Goal: Task Accomplishment & Management: Manage account settings

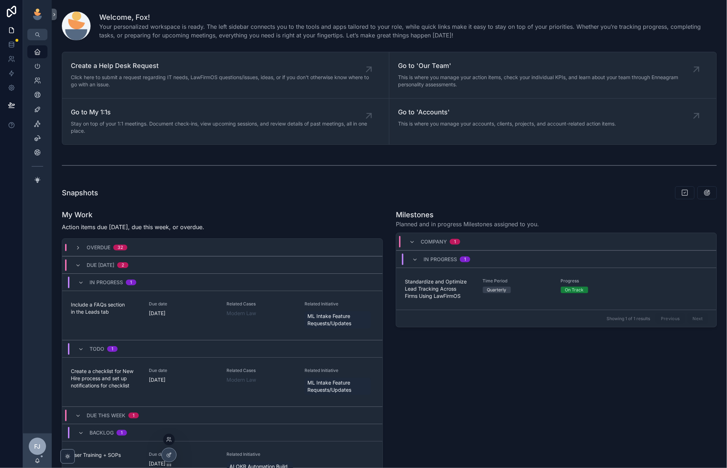
click at [164, 437] on div at bounding box center [169, 440] width 12 height 12
click at [170, 439] on icon at bounding box center [169, 439] width 6 height 6
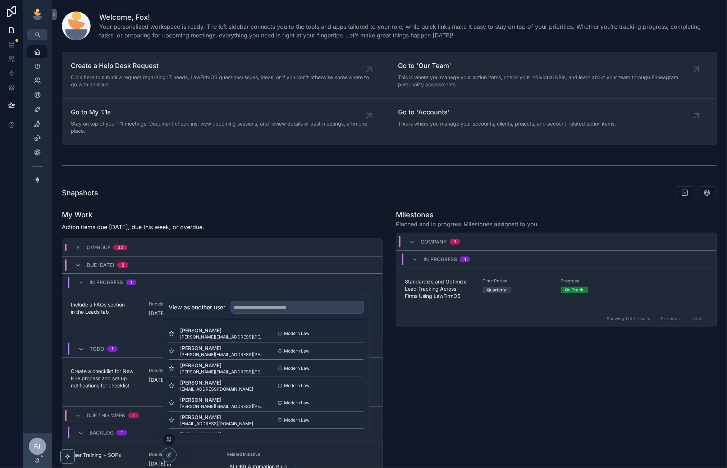
click at [249, 308] on input "text" at bounding box center [298, 307] width 132 height 12
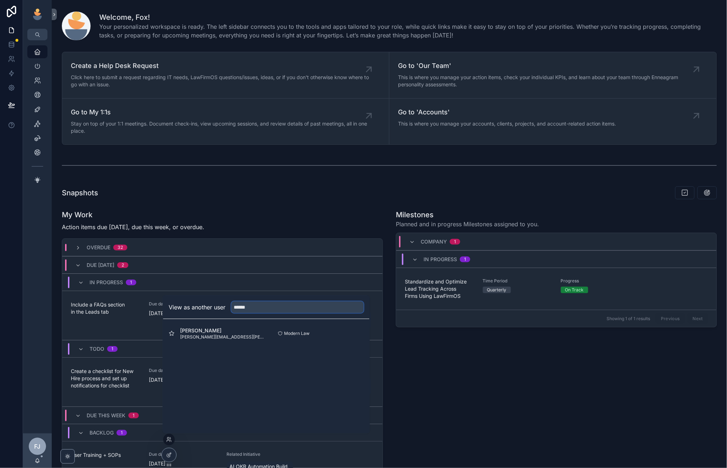
type input "******"
drag, startPoint x: 260, startPoint y: 336, endPoint x: 355, endPoint y: 334, distance: 95.6
click at [355, 334] on button "Select" at bounding box center [354, 333] width 19 height 10
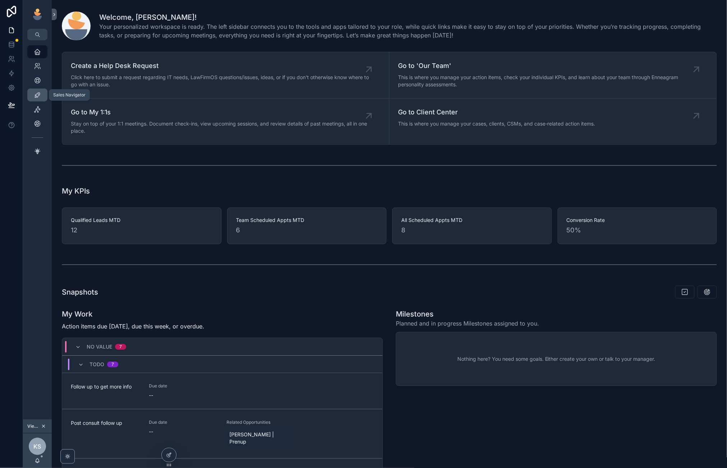
click at [38, 95] on icon "scrollable content" at bounding box center [37, 94] width 7 height 7
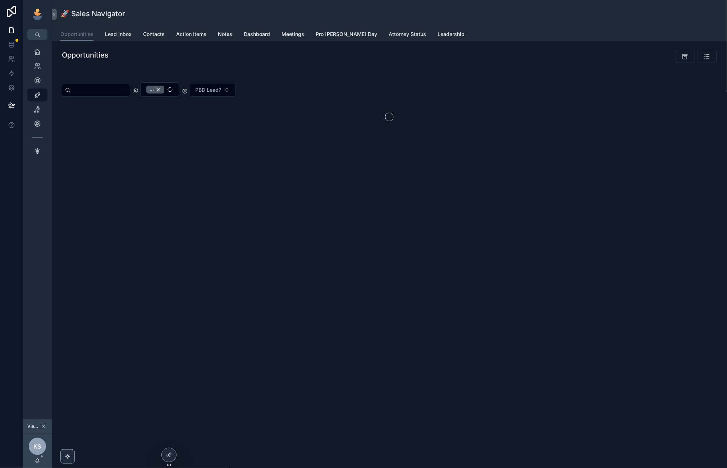
click at [111, 33] on span "Lead Inbox" at bounding box center [118, 34] width 27 height 7
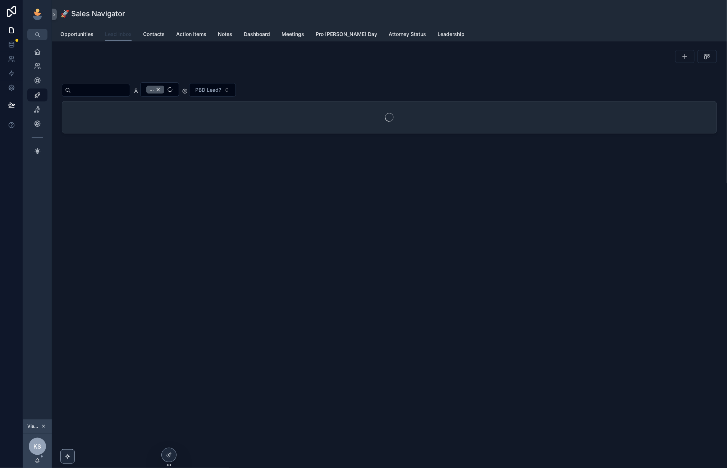
click at [121, 35] on span "Lead Inbox" at bounding box center [118, 34] width 27 height 7
click at [164, 89] on div "..." at bounding box center [155, 90] width 18 height 8
click at [115, 91] on input "scrollable content" at bounding box center [100, 89] width 59 height 10
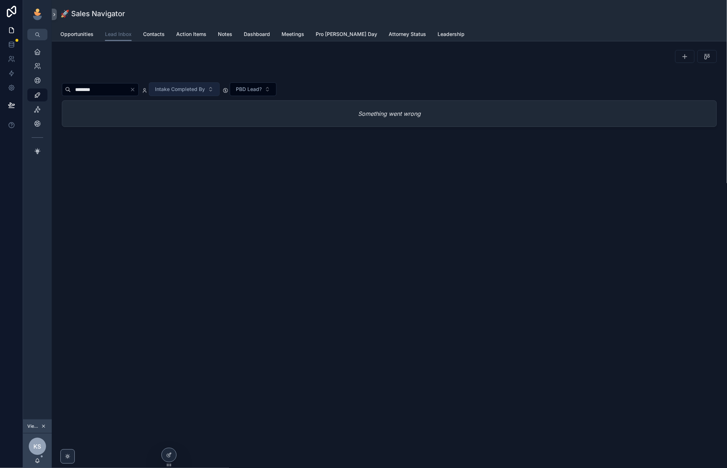
type input "********"
click at [193, 203] on div "🚀 Sales Navigator Lead Inbox Opportunities Lead Inbox Contacts Action Items Not…" at bounding box center [389, 234] width 675 height 468
click at [130, 90] on input "********" at bounding box center [100, 89] width 59 height 10
drag, startPoint x: 154, startPoint y: 90, endPoint x: 148, endPoint y: 90, distance: 6.1
click at [130, 90] on input "********" at bounding box center [100, 89] width 59 height 10
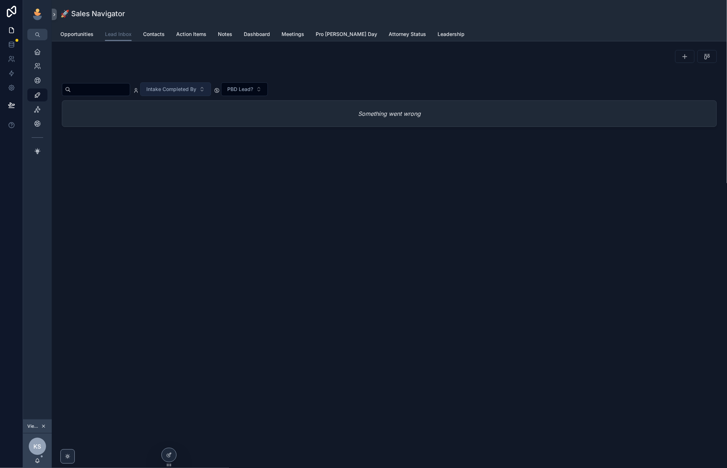
click at [338, 55] on div "scrollable content" at bounding box center [389, 56] width 655 height 13
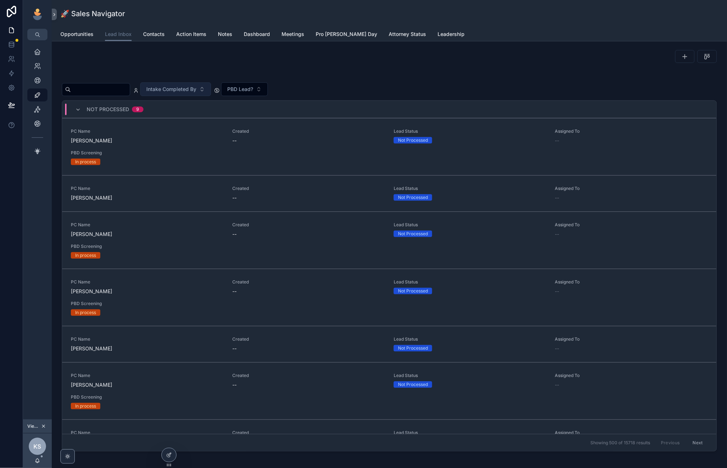
click at [76, 41] on div "🚀 Sales Navigator Lead Inbox Opportunities Lead Inbox Contacts Action Items Not…" at bounding box center [389, 20] width 675 height 41
click at [90, 33] on span "Opportunities" at bounding box center [76, 34] width 33 height 7
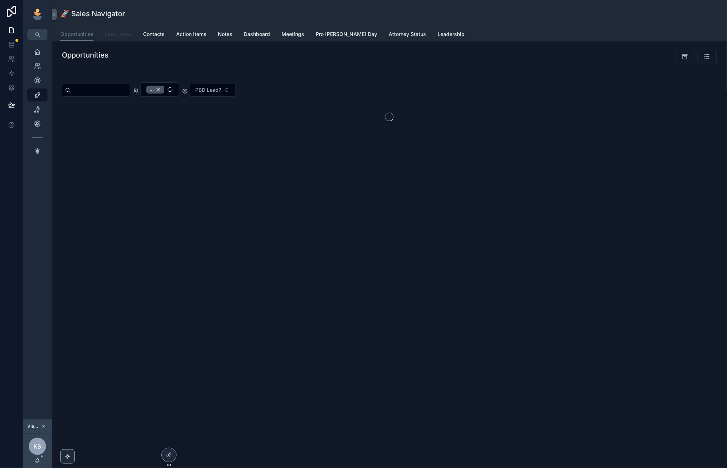
click at [119, 36] on span "Lead Inbox" at bounding box center [118, 34] width 27 height 7
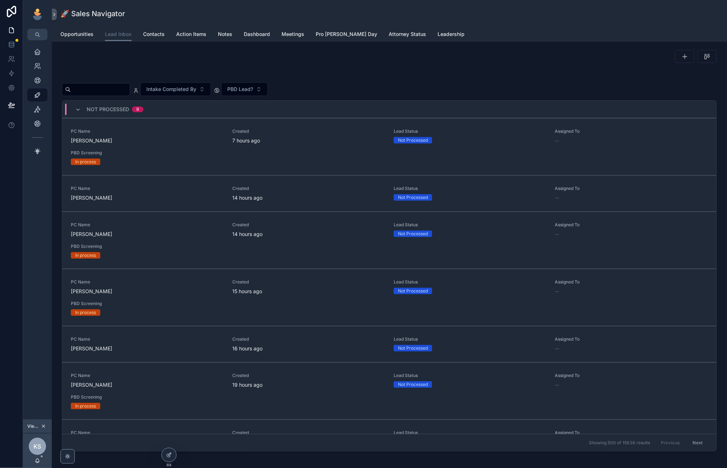
click at [120, 62] on div "scrollable content" at bounding box center [389, 56] width 655 height 13
click at [107, 92] on input "scrollable content" at bounding box center [100, 89] width 59 height 10
type input "*****"
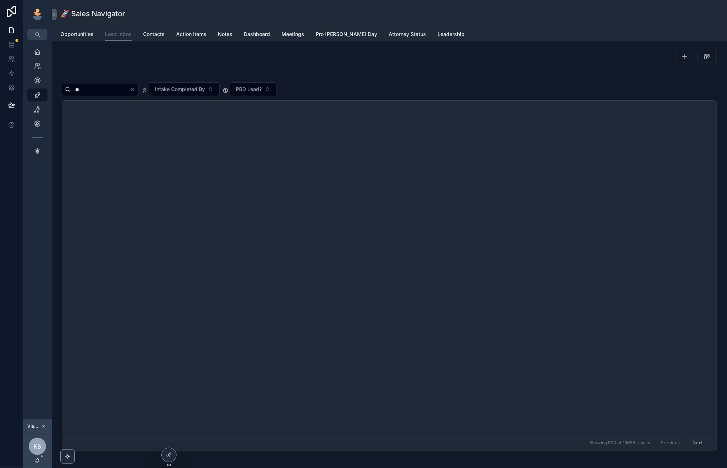
type input "***"
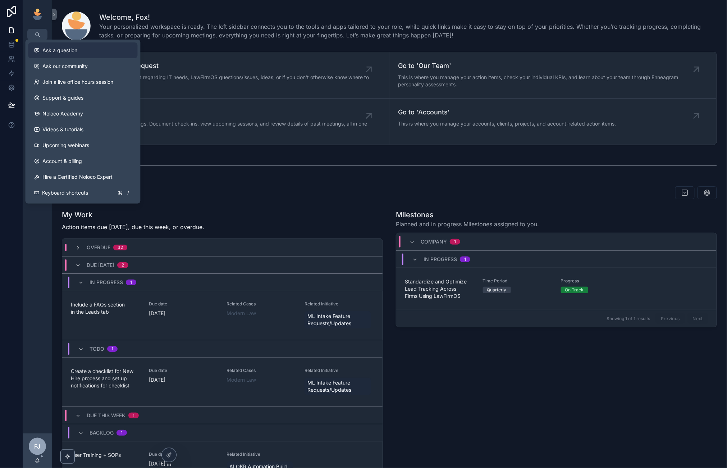
click at [69, 52] on span "Ask a question" at bounding box center [60, 50] width 35 height 7
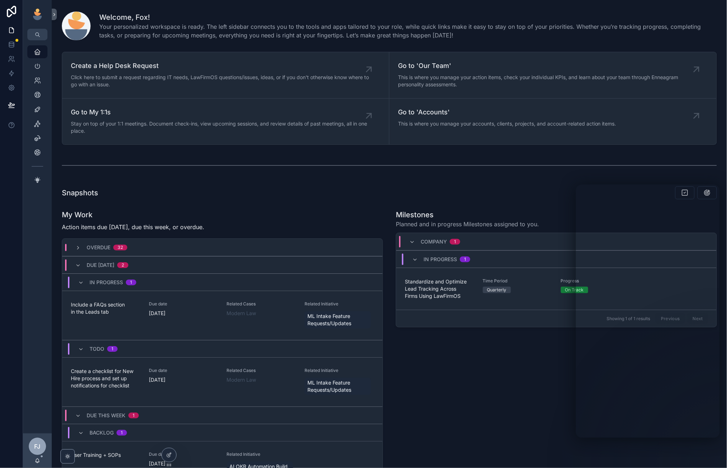
click at [507, 407] on div "Milestones Planned and in progress Milestones assigned to you. Company 1 In Pro…" at bounding box center [556, 399] width 330 height 385
click at [12, 43] on icon at bounding box center [11, 44] width 7 height 7
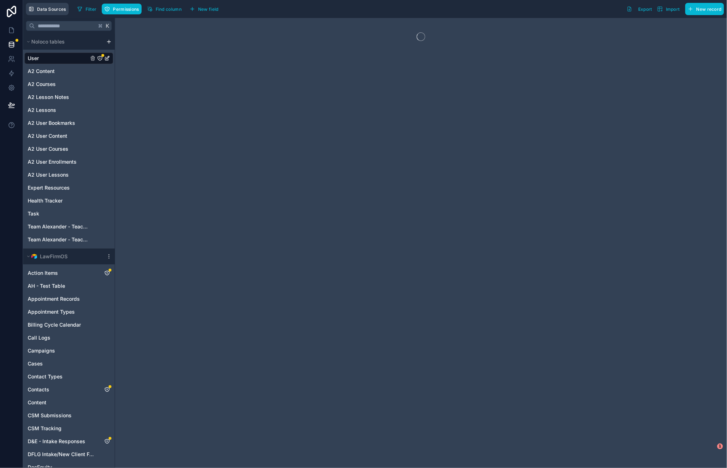
click at [46, 12] on button "Data Sources" at bounding box center [47, 9] width 43 height 12
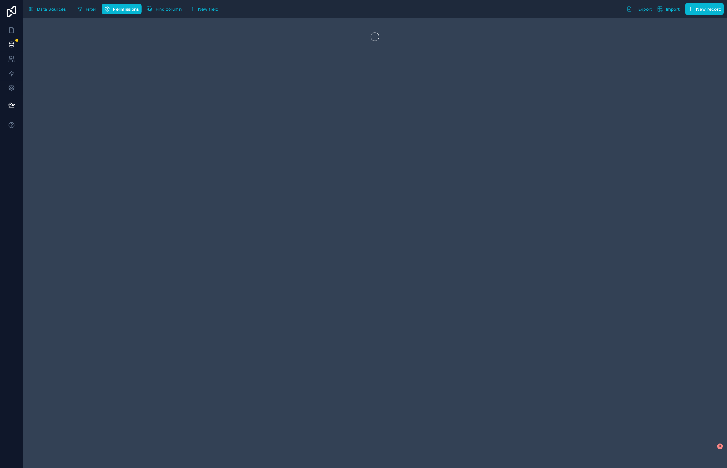
click at [46, 12] on button "Data Sources" at bounding box center [47, 9] width 43 height 12
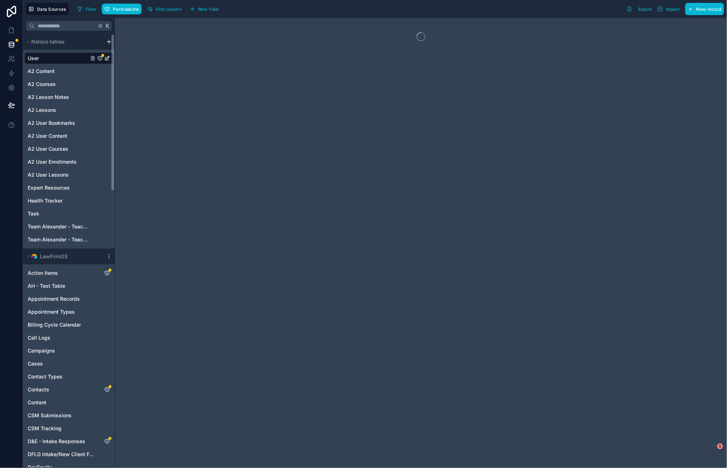
click at [106, 254] on icon "scrollable content" at bounding box center [109, 256] width 6 height 6
click at [161, 288] on button "Queue data sync" at bounding box center [148, 284] width 86 height 12
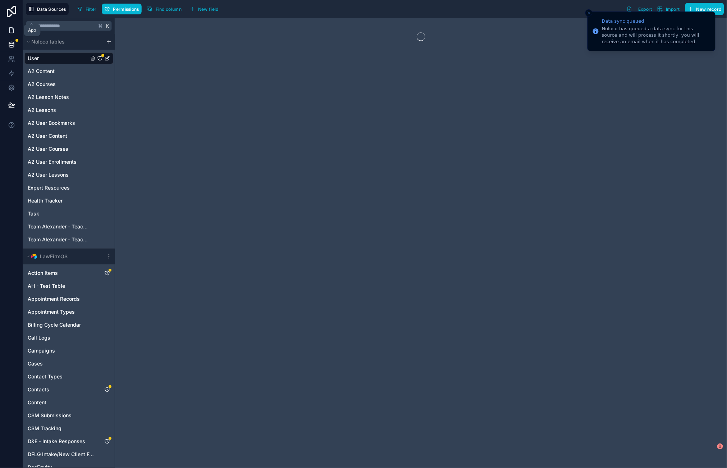
click at [9, 26] on link at bounding box center [11, 30] width 23 height 14
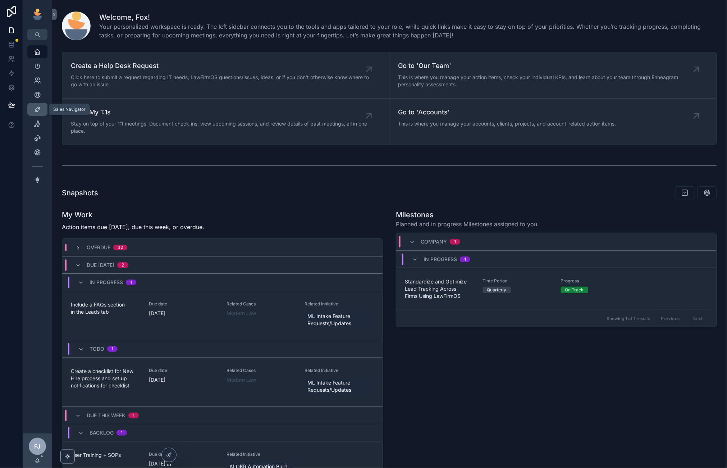
click at [34, 113] on div "Sales Navigator" at bounding box center [38, 110] width 12 height 12
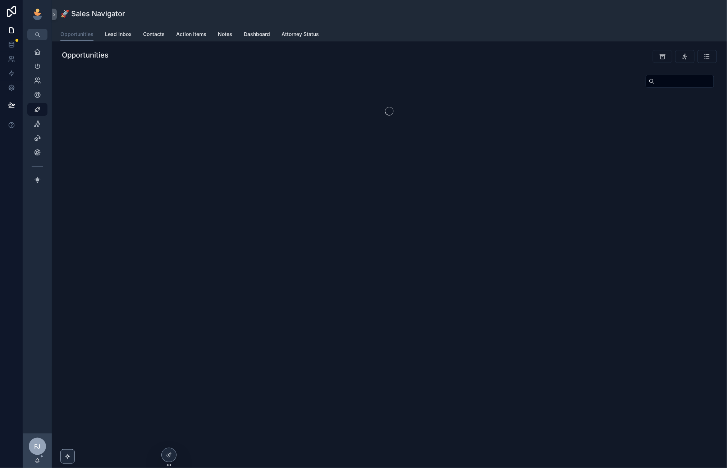
click at [658, 84] on input "scrollable content" at bounding box center [684, 81] width 59 height 10
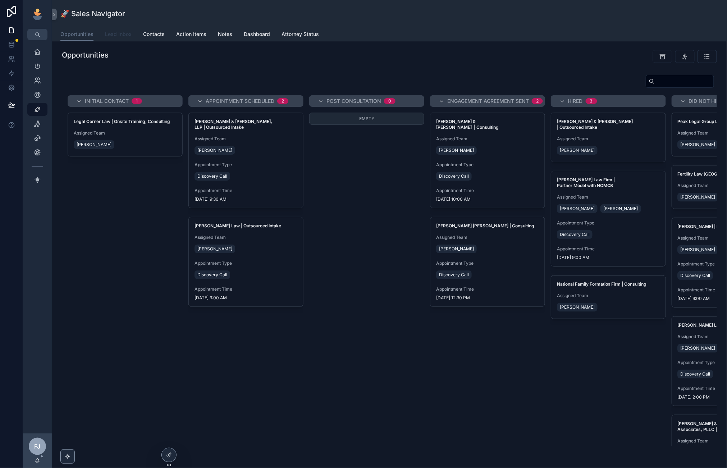
click at [110, 37] on span "Lead Inbox" at bounding box center [118, 34] width 27 height 7
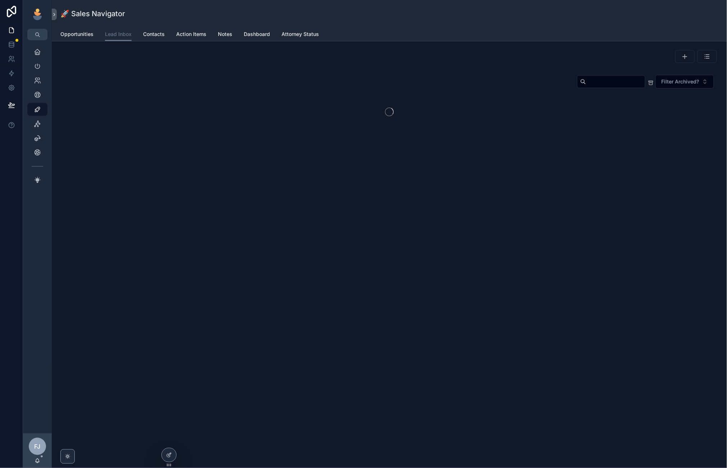
click at [624, 83] on input "scrollable content" at bounding box center [615, 82] width 59 height 10
type input "*****"
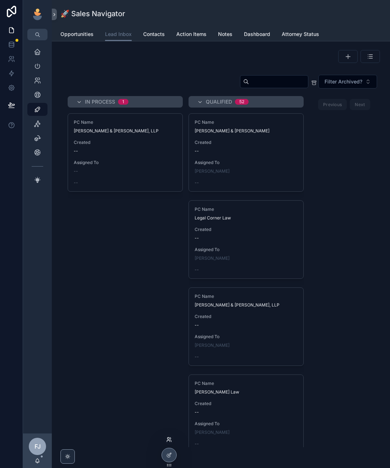
click at [170, 441] on icon at bounding box center [169, 439] width 6 height 6
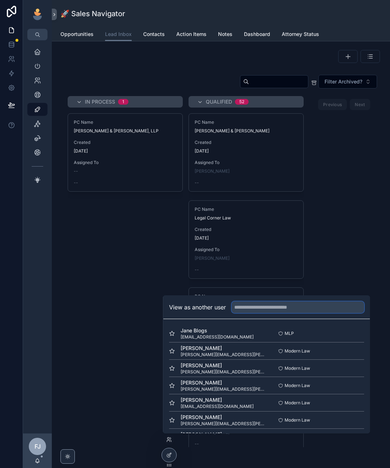
click at [281, 307] on input "text" at bounding box center [298, 307] width 132 height 12
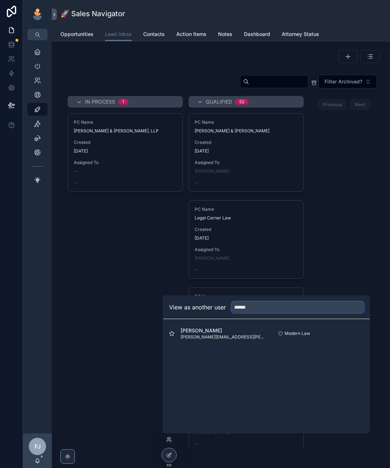
click at [284, 308] on input "******" at bounding box center [298, 307] width 132 height 12
type input "******"
click at [0, 0] on button "Select" at bounding box center [0, 0] width 0 height 0
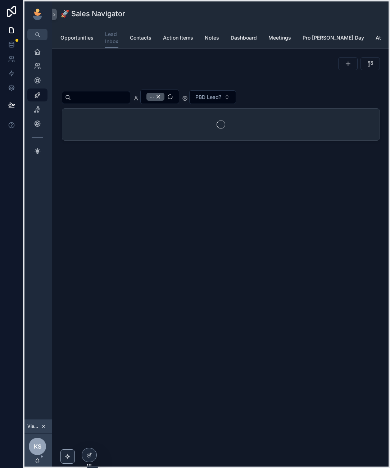
drag, startPoint x: 169, startPoint y: 465, endPoint x: 89, endPoint y: 465, distance: 79.8
click at [89, 465] on icon at bounding box center [89, 465] width 6 height 6
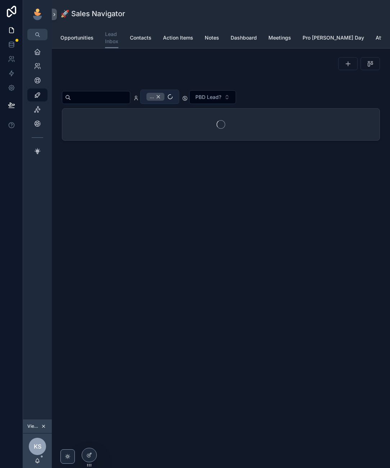
click at [164, 97] on div "..." at bounding box center [155, 97] width 18 height 8
click at [113, 96] on input "scrollable content" at bounding box center [100, 97] width 59 height 10
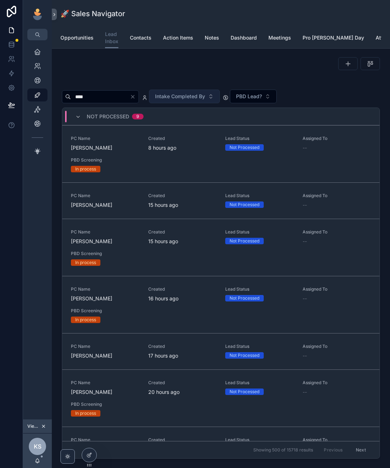
type input "*****"
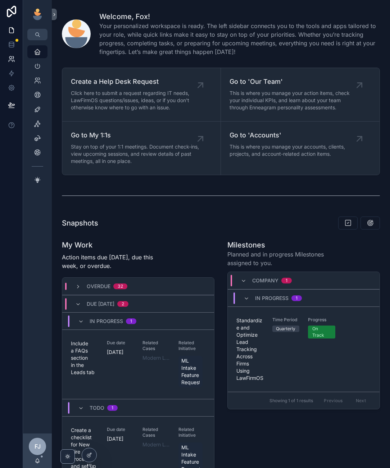
click at [10, 55] on icon at bounding box center [11, 58] width 7 height 7
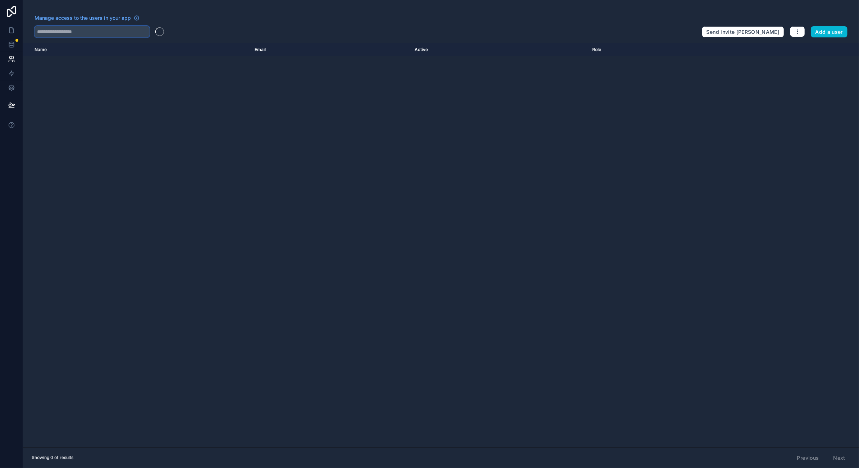
click at [75, 28] on input "text" at bounding box center [92, 32] width 115 height 12
type input "***"
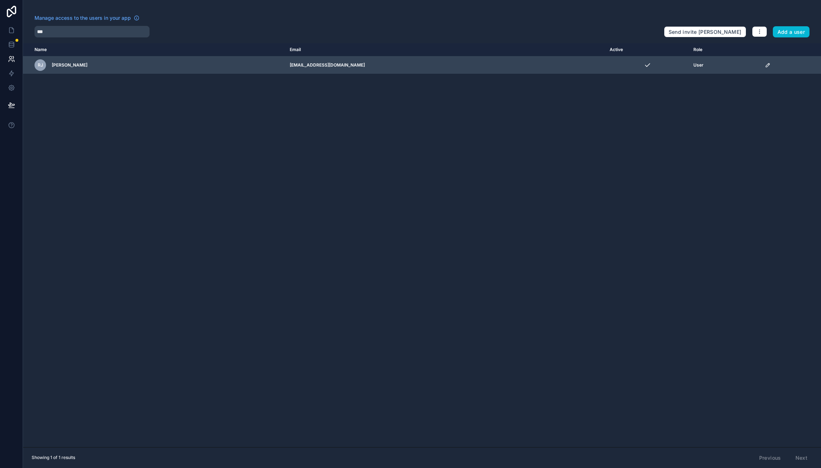
click at [389, 65] on icon "scrollable content" at bounding box center [768, 65] width 6 height 6
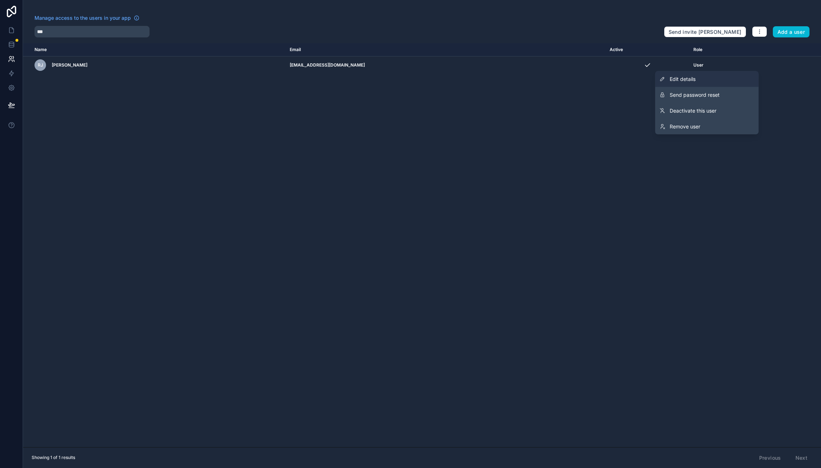
click at [389, 79] on link "Edit details" at bounding box center [707, 79] width 104 height 16
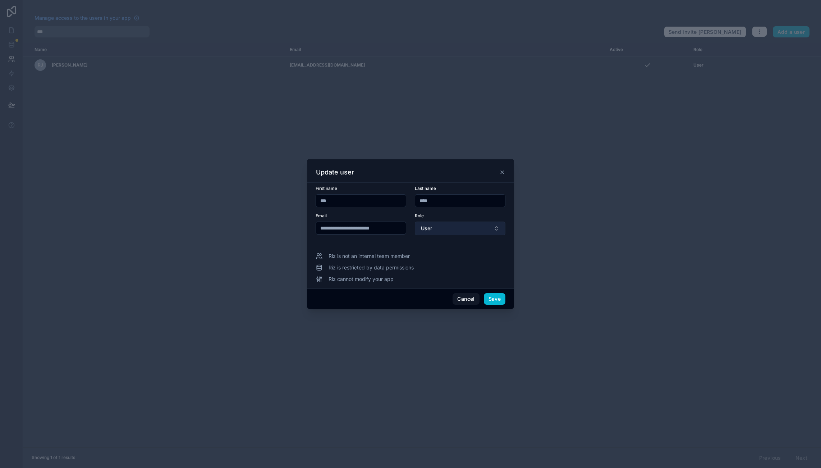
click at [389, 228] on button "User" at bounding box center [460, 228] width 91 height 14
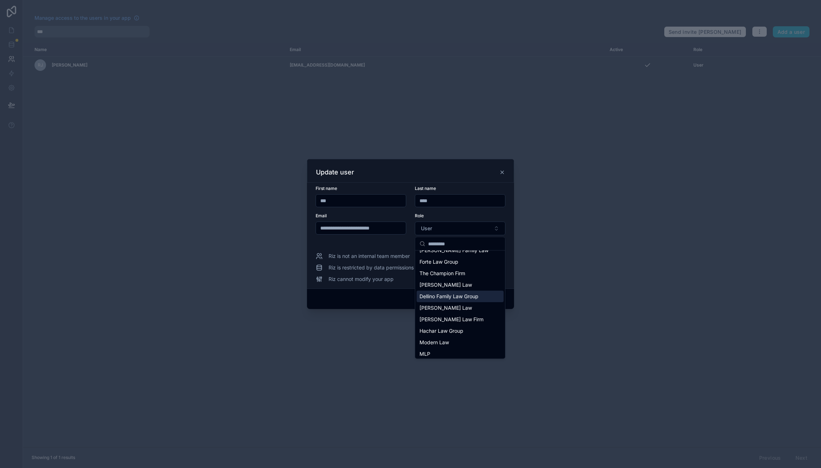
scroll to position [109, 0]
click at [389, 337] on div "Modern Law" at bounding box center [460, 343] width 87 height 12
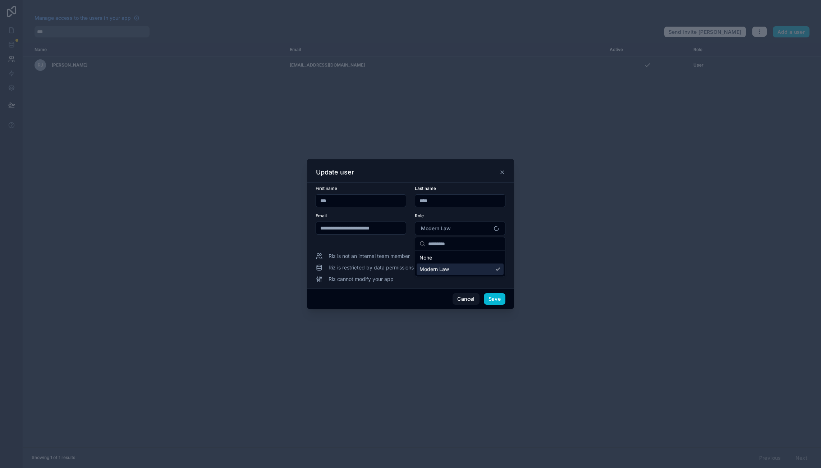
scroll to position [0, 0]
click at [389, 301] on button "Save" at bounding box center [495, 299] width 22 height 12
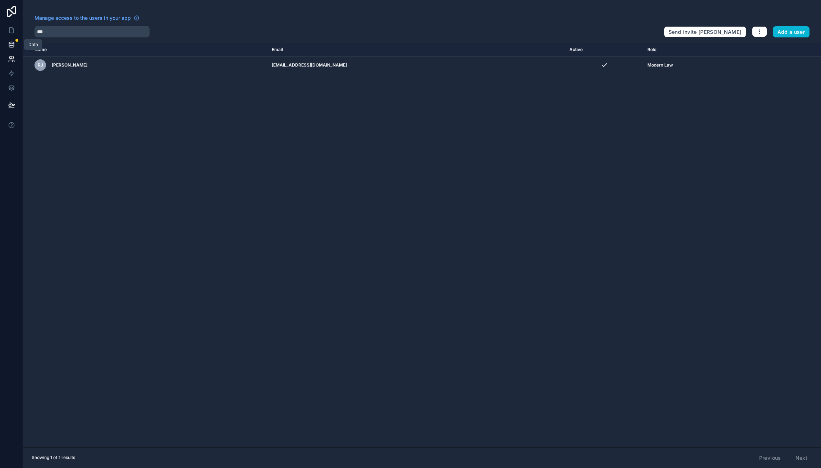
click at [11, 43] on icon at bounding box center [11, 44] width 7 height 7
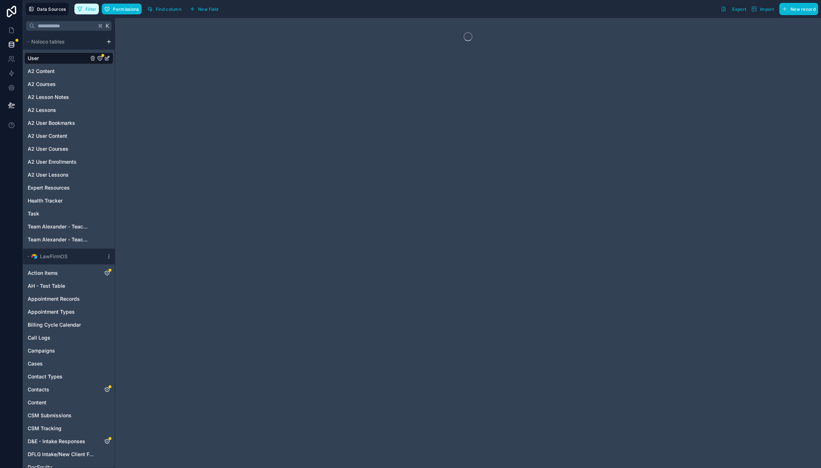
click at [92, 6] on span "Filter" at bounding box center [91, 8] width 11 height 5
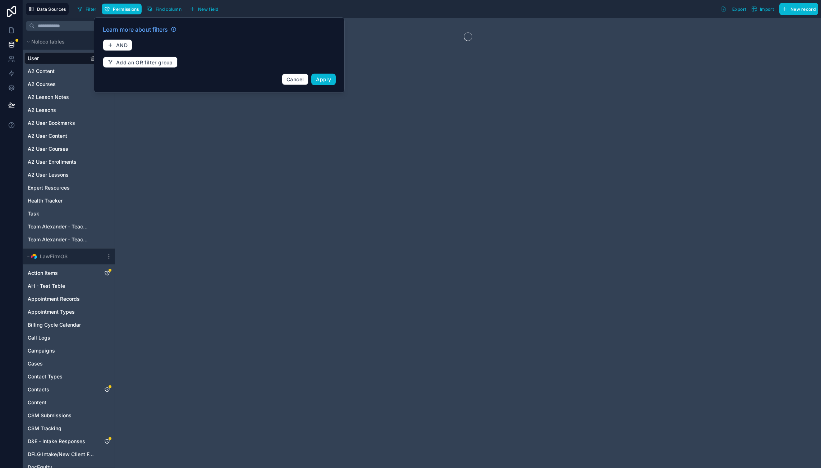
click at [117, 45] on span "AND" at bounding box center [122, 45] width 12 height 6
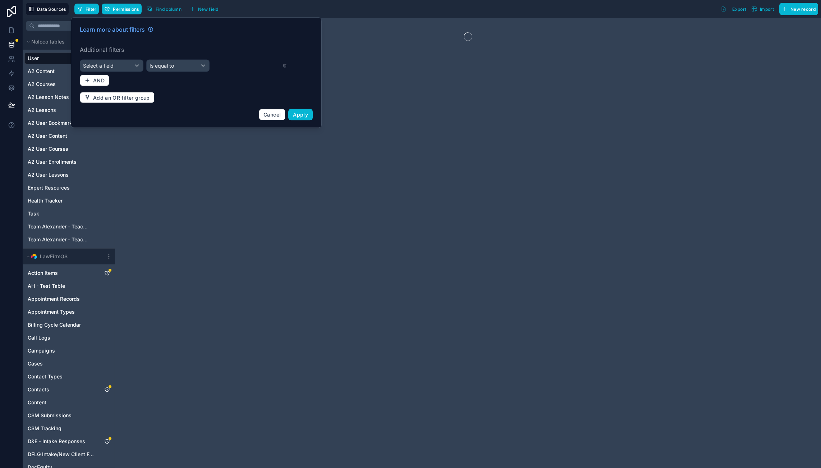
click at [109, 63] on span "Select a field" at bounding box center [98, 66] width 31 height 6
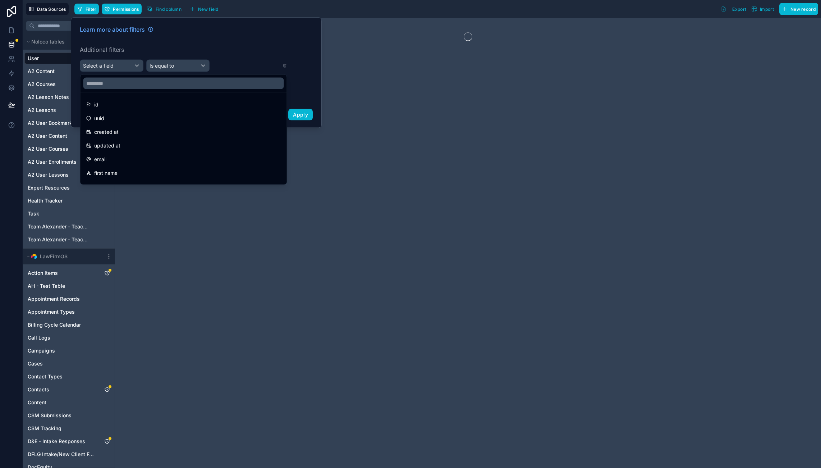
click at [114, 173] on span "first name" at bounding box center [105, 173] width 23 height 9
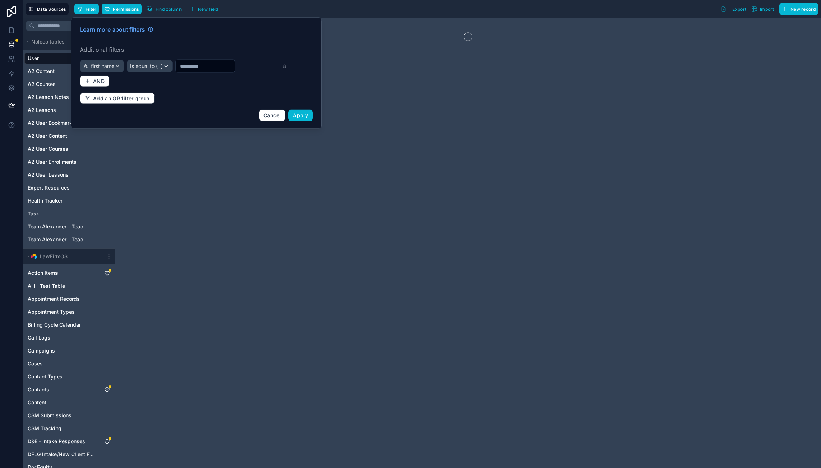
click at [170, 64] on div "Is equal to (=)" at bounding box center [149, 66] width 45 height 12
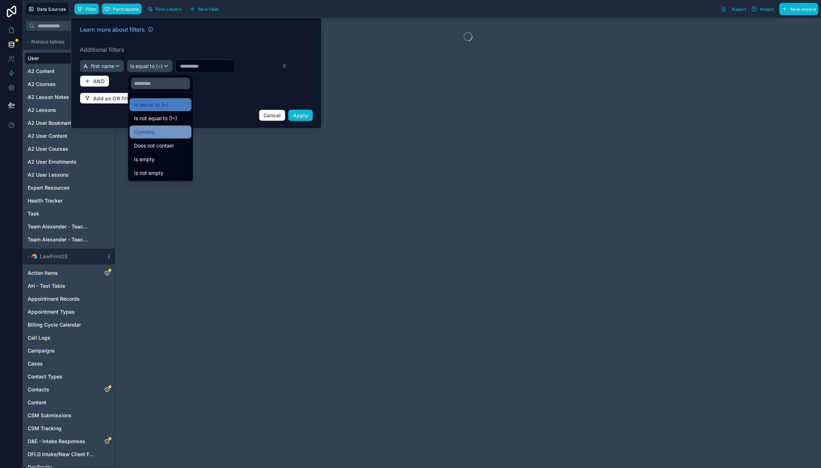
click at [140, 133] on span "Contains" at bounding box center [144, 132] width 20 height 9
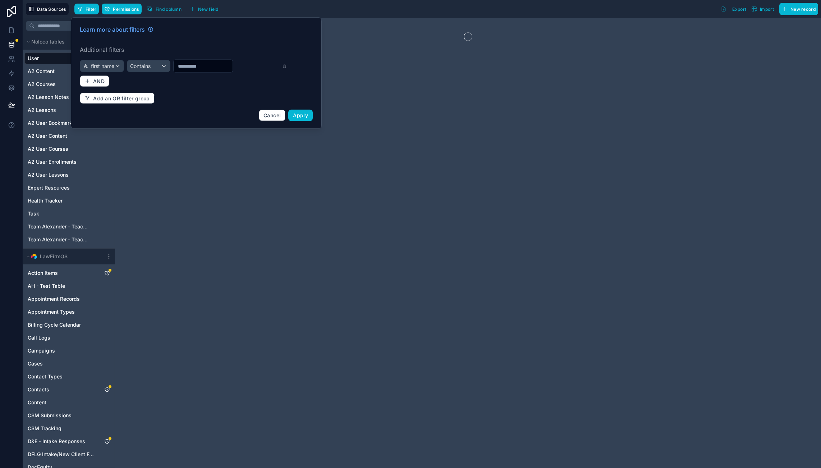
click at [204, 66] on input "text" at bounding box center [203, 66] width 59 height 10
type input "***"
click at [306, 116] on span "Apply" at bounding box center [300, 115] width 15 height 6
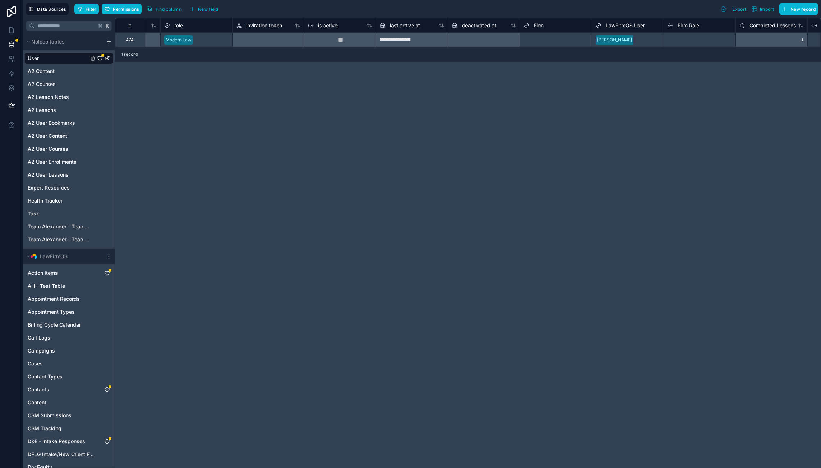
scroll to position [0, 373]
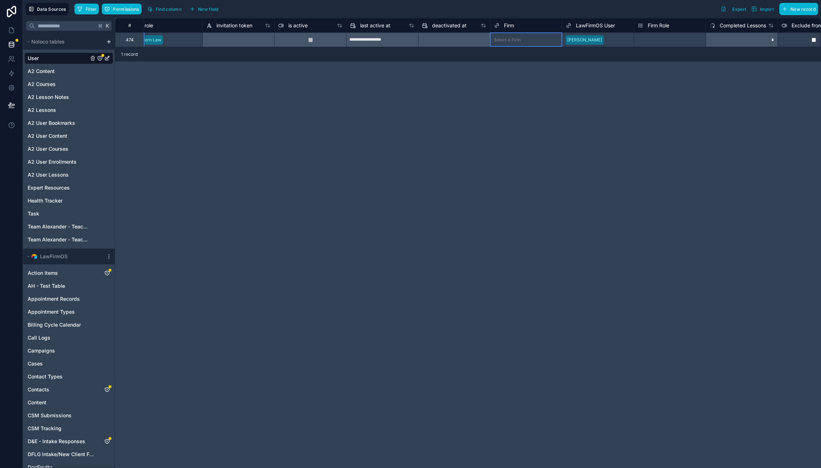
click at [389, 37] on div "Select a Firm" at bounding box center [526, 39] width 72 height 7
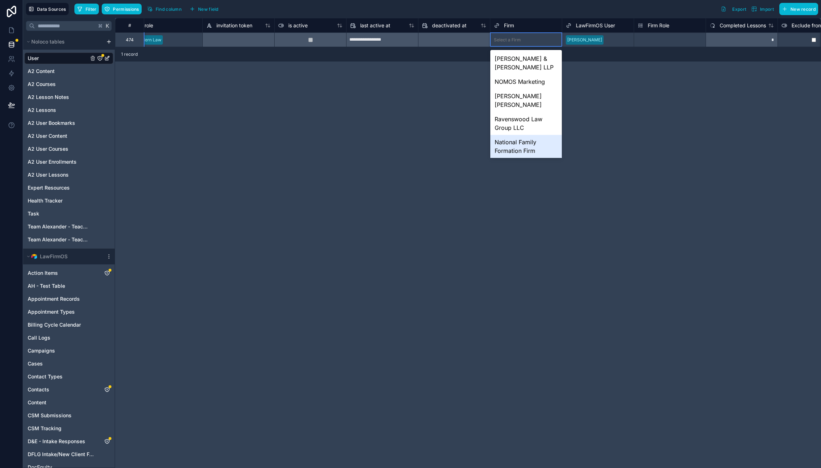
scroll to position [384, 0]
click at [389, 211] on div "Modern Law" at bounding box center [526, 218] width 72 height 14
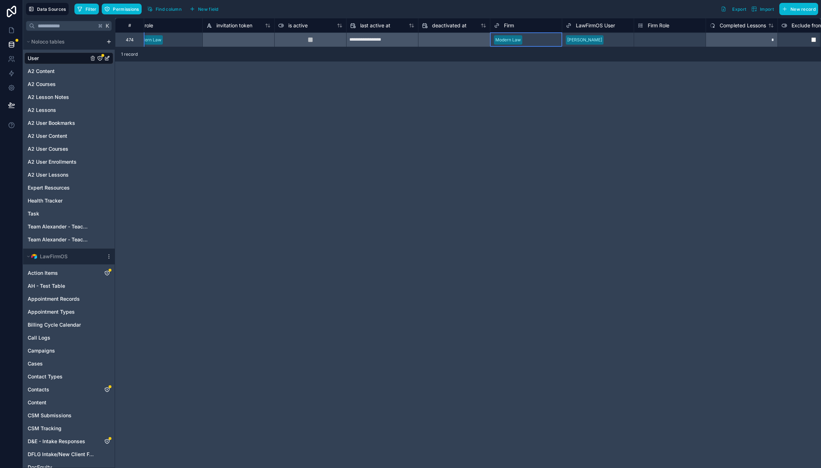
click at [389, 149] on div "**********" at bounding box center [468, 243] width 706 height 450
click at [389, 215] on div "**********" at bounding box center [468, 243] width 706 height 450
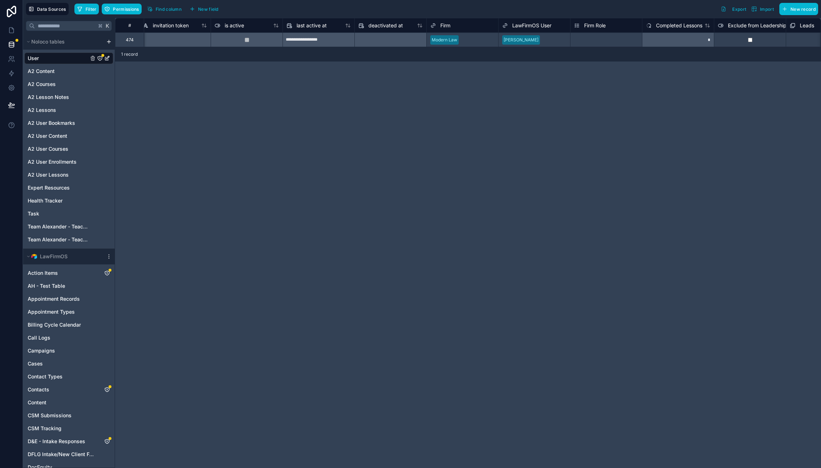
scroll to position [0, 436]
click at [389, 33] on div "Select a Firm Role" at bounding box center [606, 40] width 72 height 14
click at [389, 36] on div "Select a Firm Role" at bounding box center [606, 39] width 72 height 9
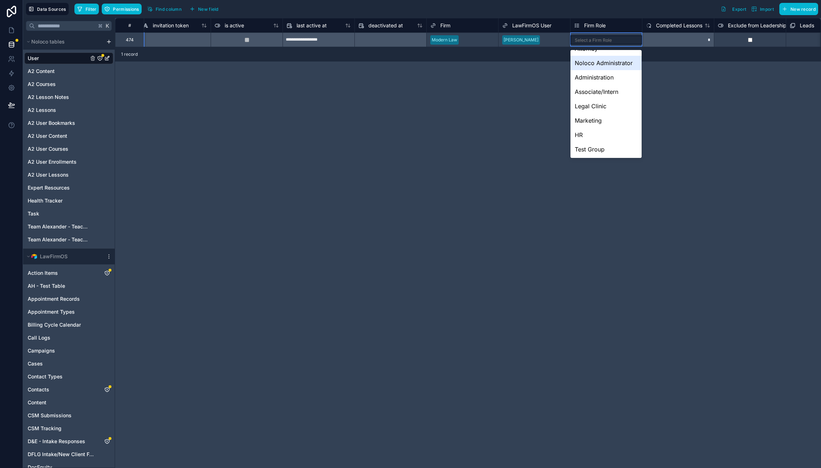
scroll to position [68, 0]
click at [389, 122] on div "Marketing" at bounding box center [606, 120] width 72 height 14
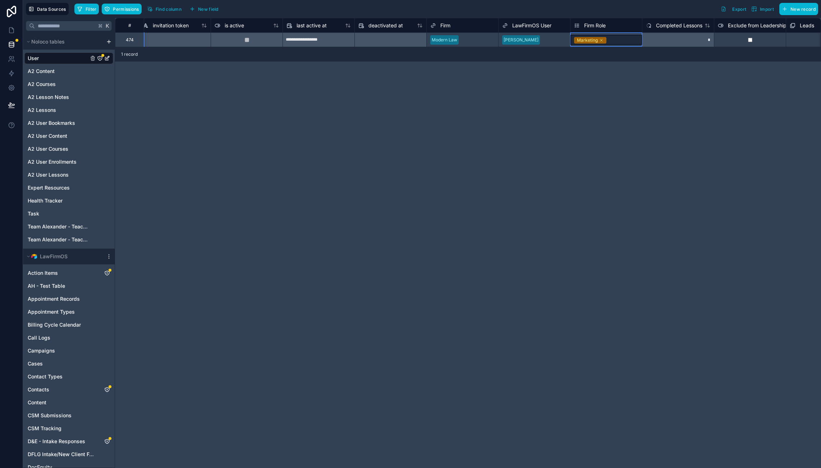
click at [389, 101] on div "**********" at bounding box center [468, 243] width 706 height 450
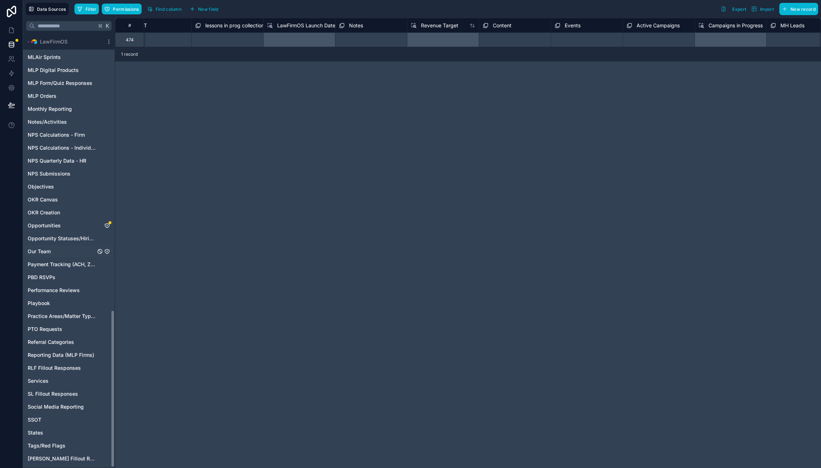
scroll to position [760, 0]
click at [43, 251] on span "Our Team" at bounding box center [39, 251] width 23 height 7
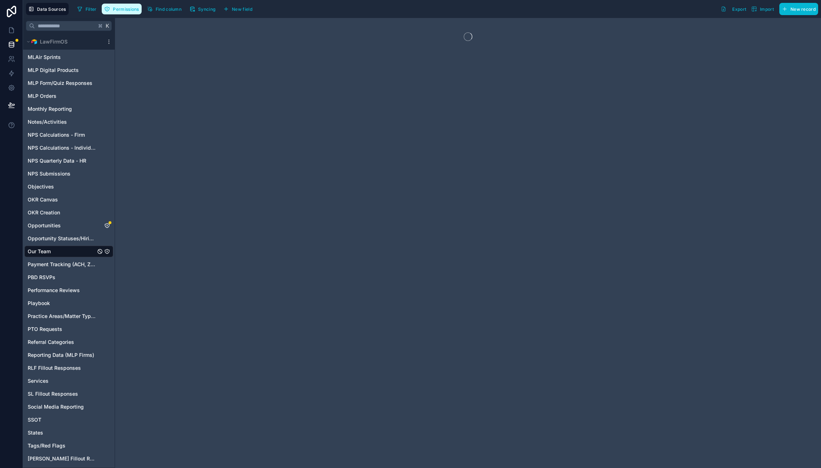
click at [82, 6] on icon "button" at bounding box center [80, 9] width 6 height 6
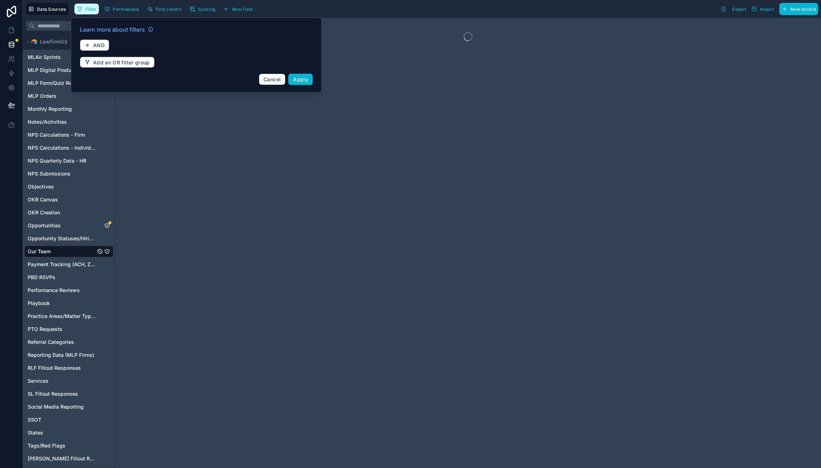
click at [88, 10] on span "Filter" at bounding box center [91, 8] width 11 height 5
click at [102, 47] on span "AND" at bounding box center [99, 45] width 12 height 6
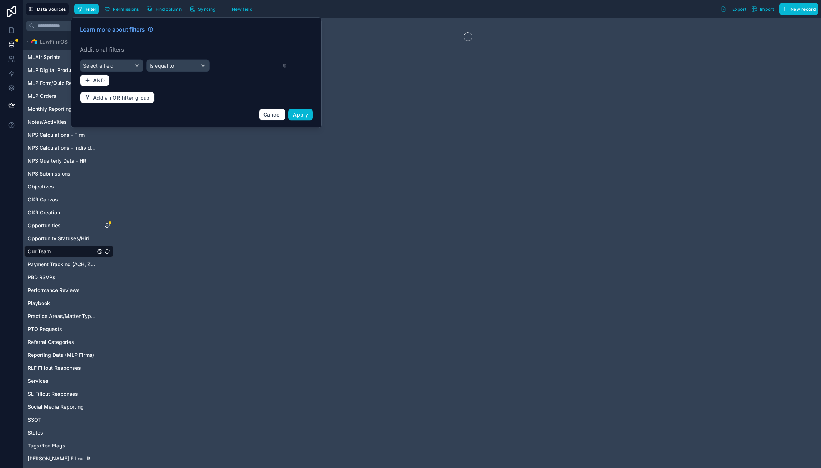
click at [120, 65] on div "Select a field" at bounding box center [111, 66] width 63 height 12
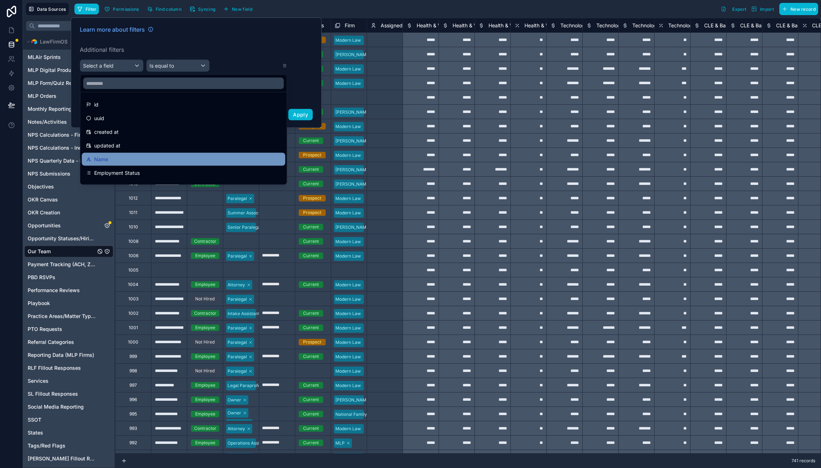
click at [144, 159] on div "Name" at bounding box center [183, 159] width 195 height 9
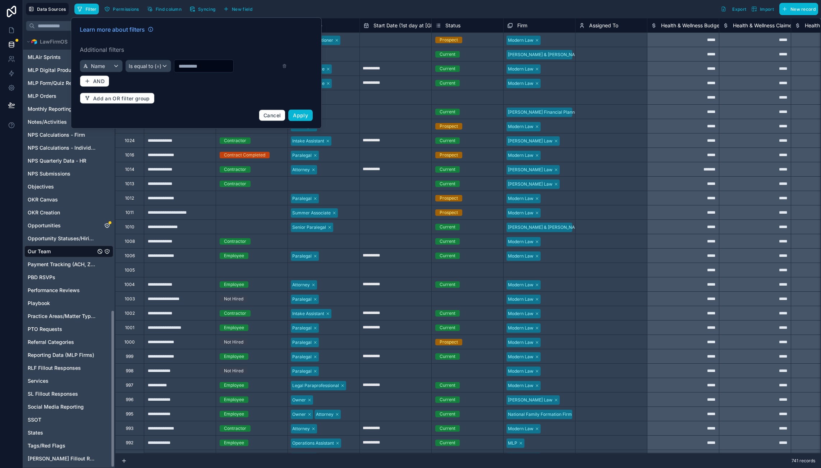
click at [150, 67] on span "Is equal to (=)" at bounding box center [145, 66] width 33 height 7
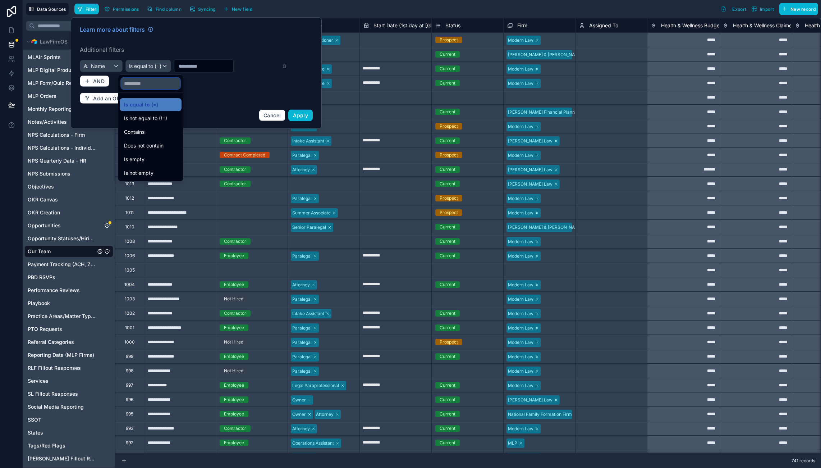
click at [144, 86] on input "text" at bounding box center [150, 84] width 59 height 12
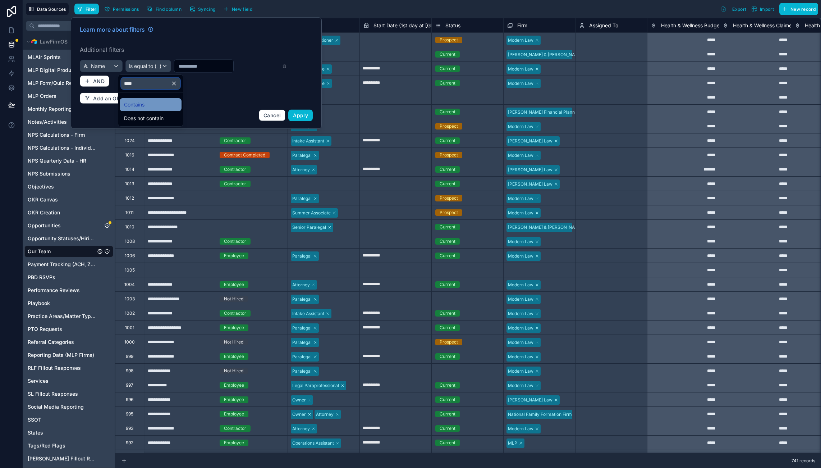
type input "****"
click at [139, 109] on span "Contains" at bounding box center [134, 104] width 20 height 9
click at [184, 67] on input "text" at bounding box center [202, 66] width 59 height 10
type input "***"
click at [303, 115] on span "Apply" at bounding box center [300, 115] width 15 height 6
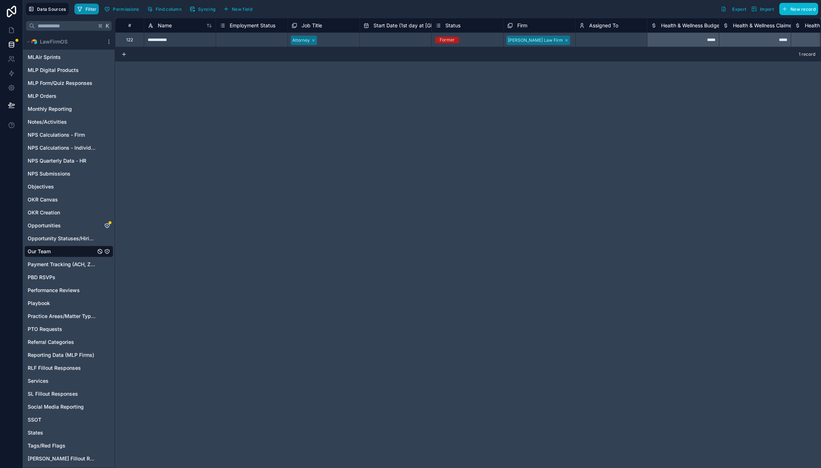
click at [88, 5] on button "Filter" at bounding box center [86, 9] width 25 height 11
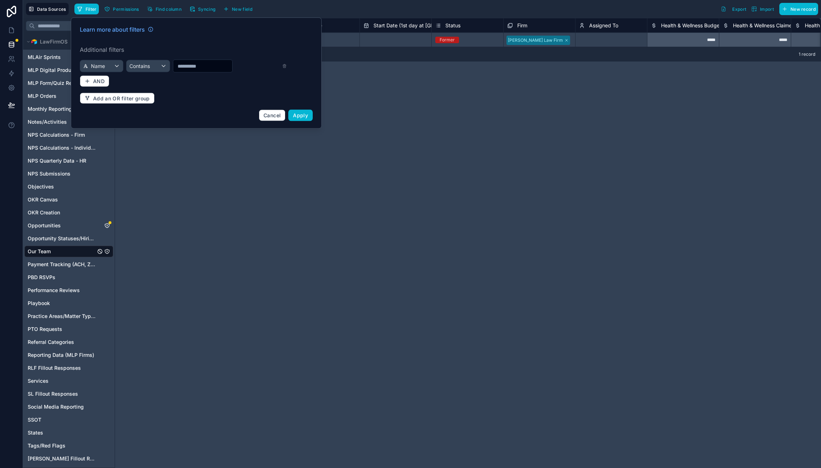
type input "*"
type input "***"
click at [301, 115] on span "Apply" at bounding box center [300, 115] width 15 height 6
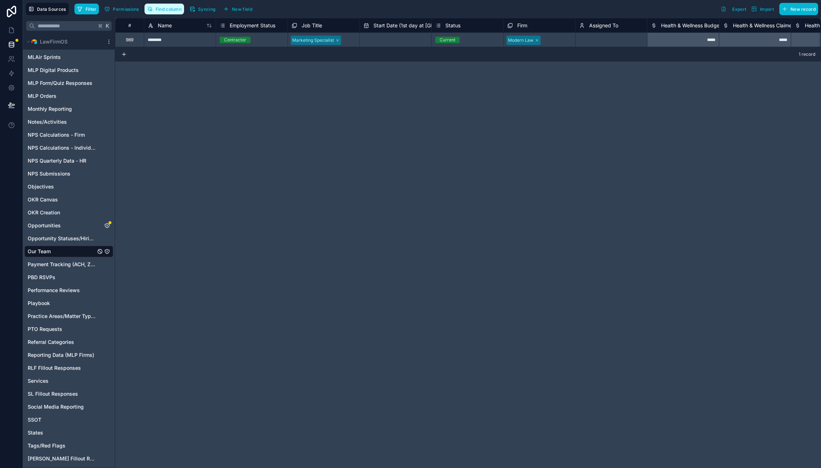
click at [165, 5] on button "Find column" at bounding box center [165, 9] width 40 height 11
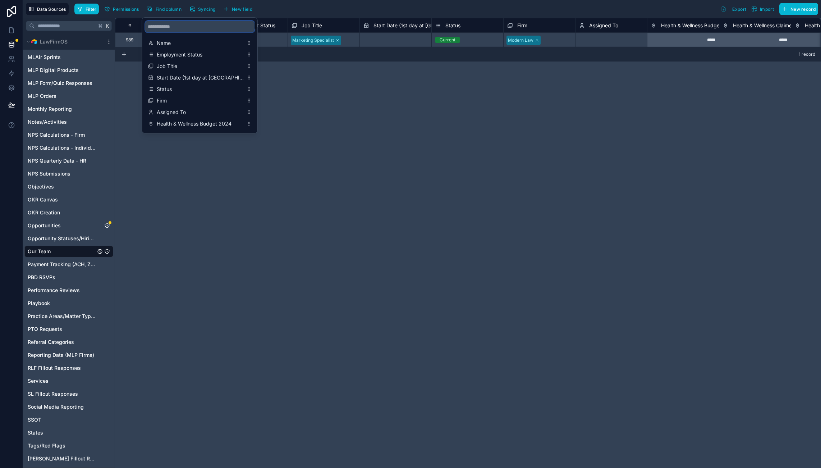
click at [173, 22] on input "scrollable content" at bounding box center [199, 27] width 109 height 12
type input "****"
click at [180, 87] on span "Noloco Role" at bounding box center [200, 86] width 87 height 7
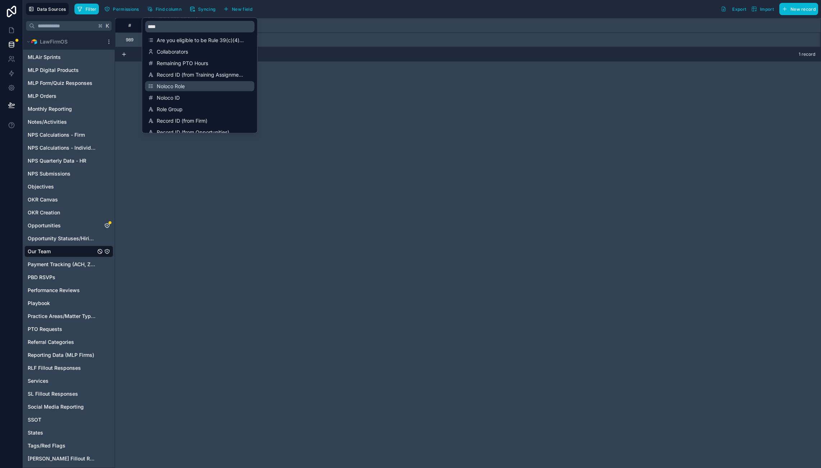
scroll to position [0, 21353]
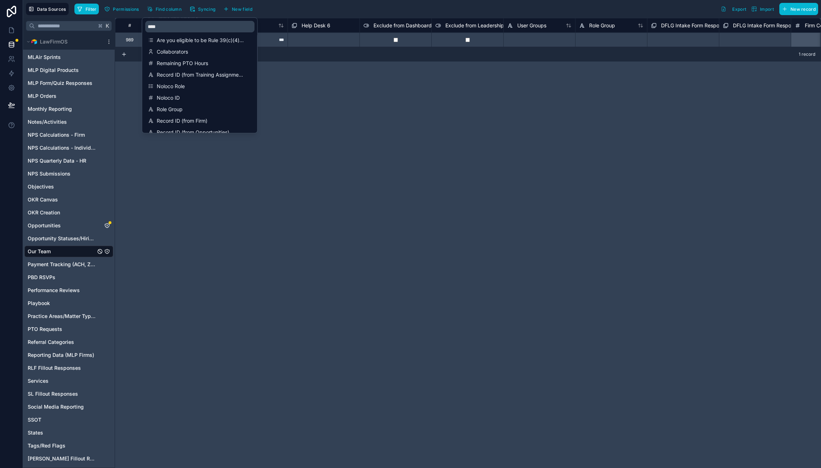
click at [389, 145] on div "**********" at bounding box center [468, 243] width 706 height 450
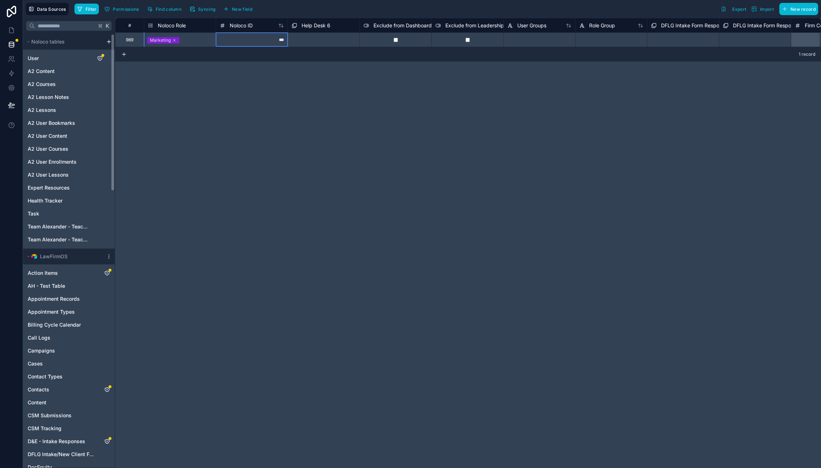
scroll to position [0, 0]
click at [42, 56] on div "User" at bounding box center [68, 58] width 89 height 12
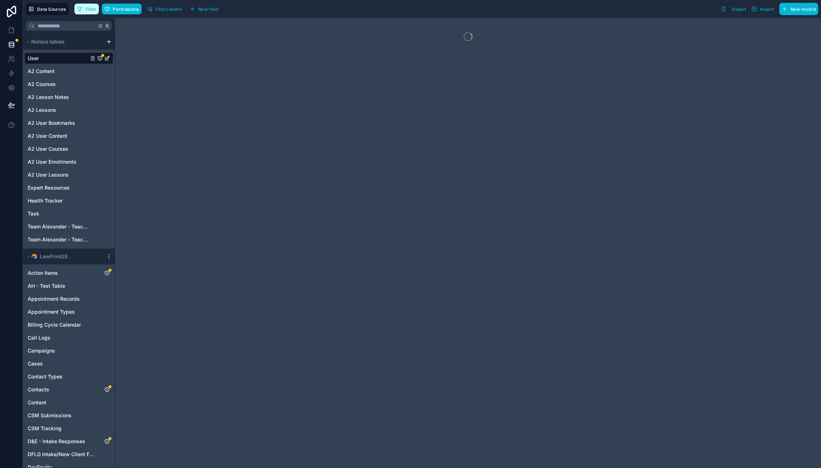
click at [92, 9] on span "Filter" at bounding box center [91, 8] width 11 height 5
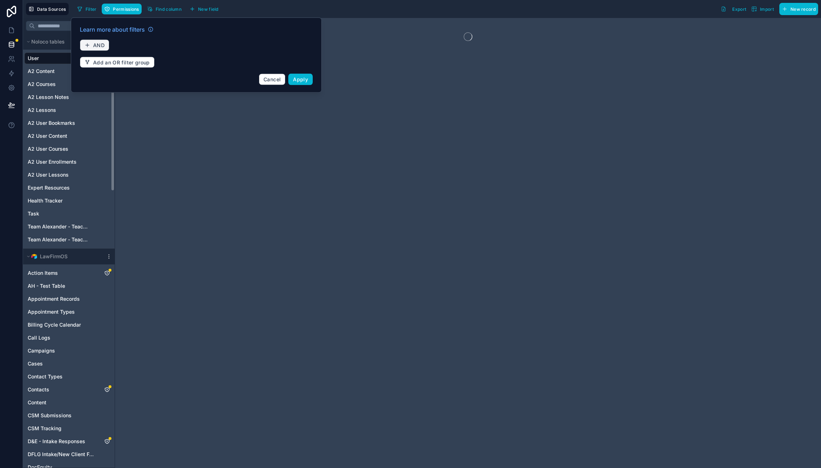
click at [91, 38] on div "Learn more about filters AND Add an OR filter group Cancel Apply" at bounding box center [196, 55] width 242 height 69
click at [91, 43] on button "AND" at bounding box center [94, 46] width 29 height 12
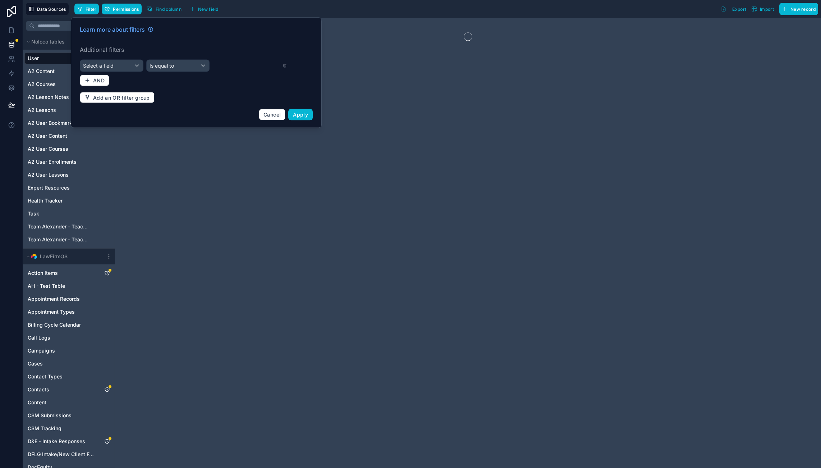
click at [119, 63] on div "Select a field" at bounding box center [111, 66] width 63 height 12
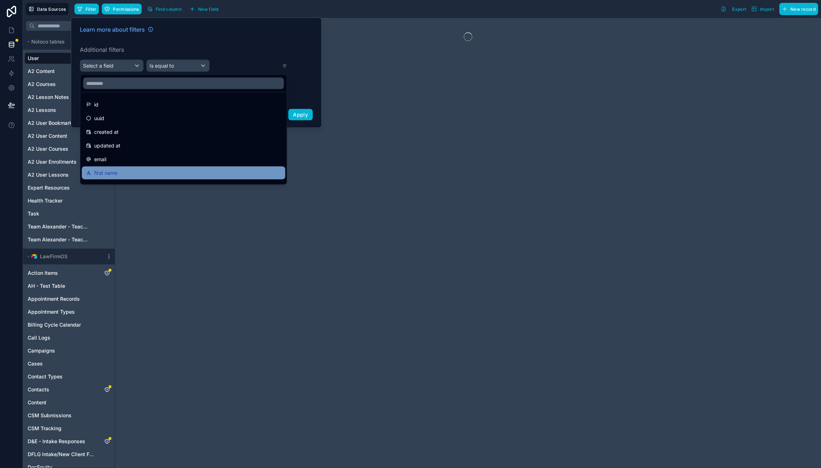
click at [102, 171] on span "first name" at bounding box center [105, 173] width 23 height 9
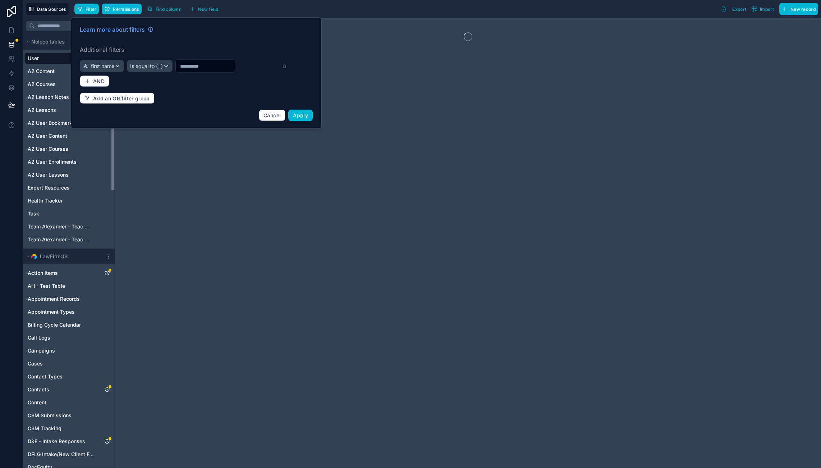
click at [146, 64] on span "Is equal to (=)" at bounding box center [146, 66] width 33 height 7
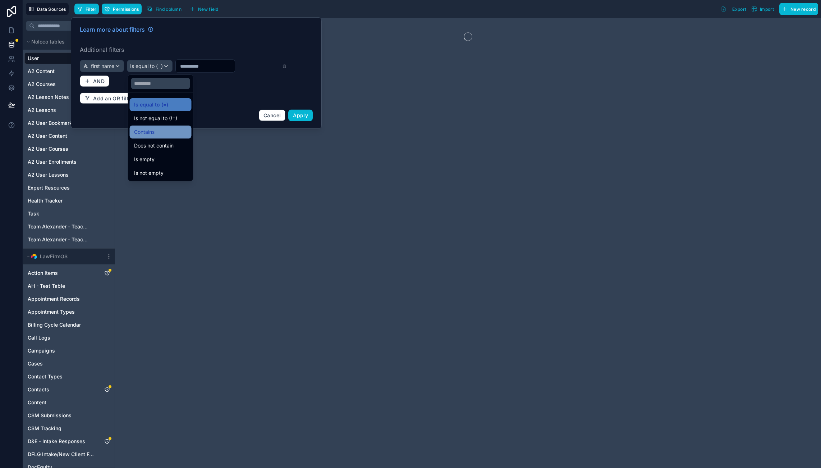
click at [151, 127] on div "Contains" at bounding box center [161, 131] width 62 height 13
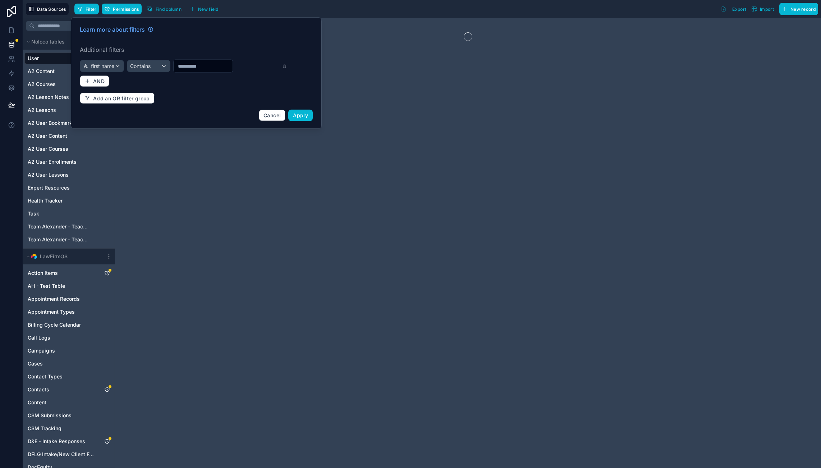
click at [203, 60] on div at bounding box center [203, 66] width 60 height 13
click at [198, 70] on input "text" at bounding box center [203, 66] width 59 height 10
type input "***"
click at [299, 116] on span "Apply" at bounding box center [300, 115] width 15 height 6
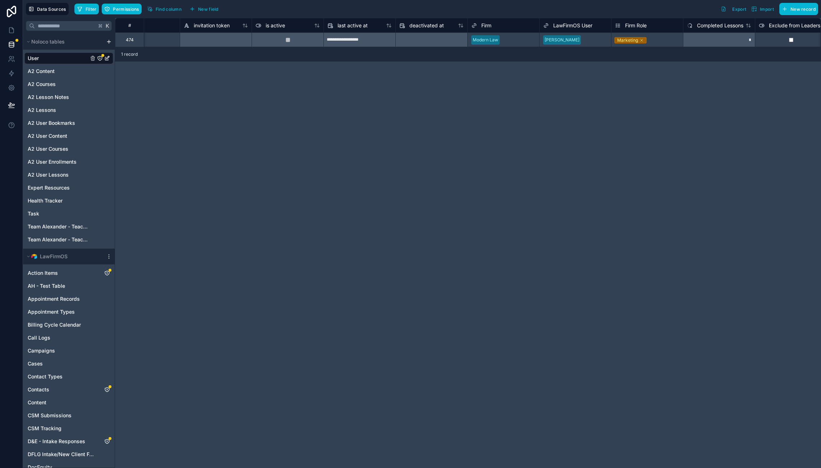
scroll to position [0, 452]
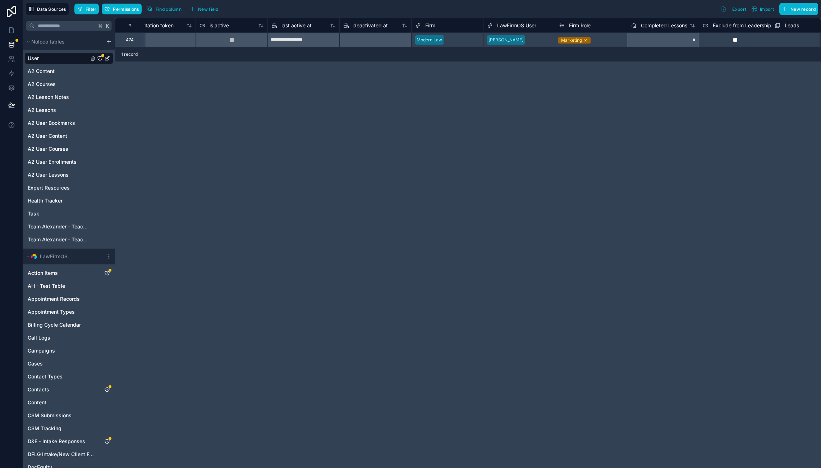
click at [389, 244] on div "**********" at bounding box center [468, 243] width 706 height 450
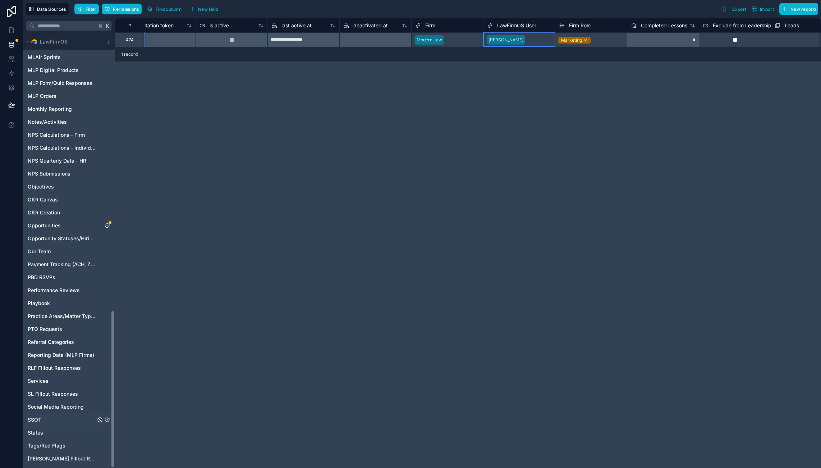
scroll to position [760, 0]
click at [48, 248] on span "Our Team" at bounding box center [39, 251] width 23 height 7
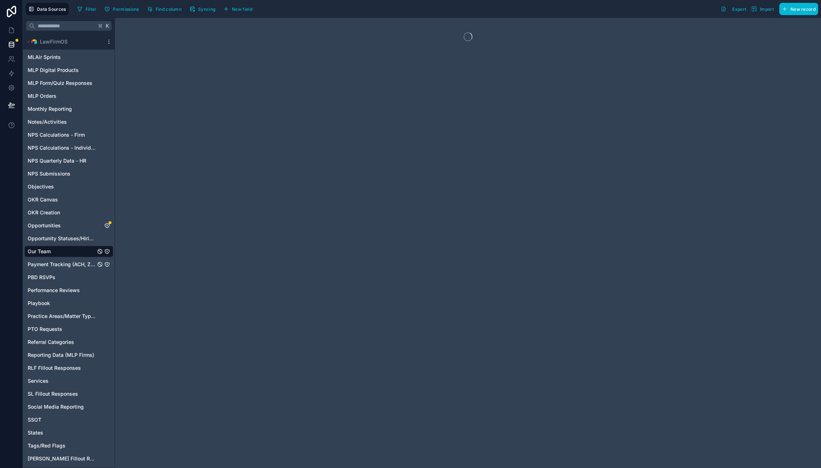
click at [89, 9] on span "Filter" at bounding box center [91, 8] width 11 height 5
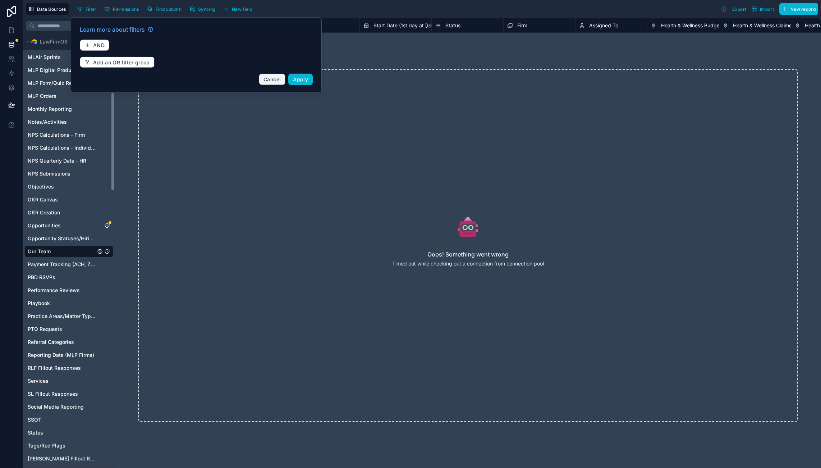
drag, startPoint x: 161, startPoint y: 234, endPoint x: 267, endPoint y: 81, distance: 187.1
click at [161, 234] on icon at bounding box center [468, 226] width 624 height 23
click at [267, 81] on span "Cancel" at bounding box center [272, 79] width 17 height 6
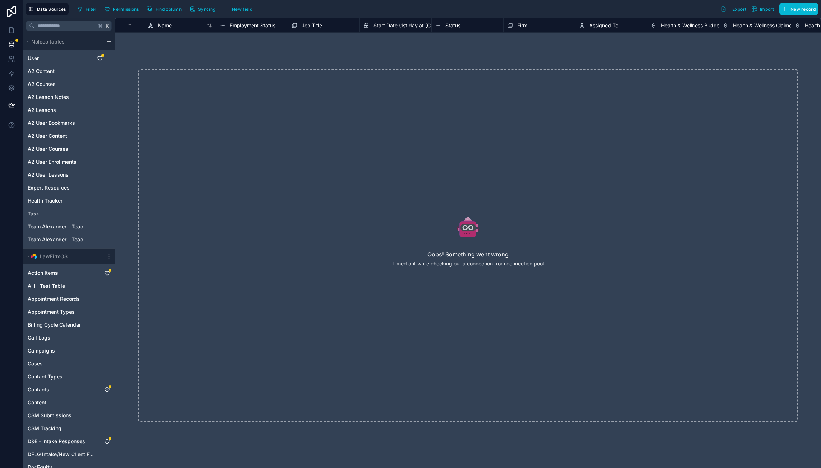
click at [276, 76] on div "Oops! Something went wrong Timed out while checking out a connection from conne…" at bounding box center [468, 245] width 660 height 353
drag, startPoint x: 272, startPoint y: 81, endPoint x: 40, endPoint y: 52, distance: 234.4
click at [272, 81] on div "Oops! Something went wrong Timed out while checking out a connection from conne…" at bounding box center [468, 245] width 660 height 353
click at [40, 52] on div "User" at bounding box center [68, 58] width 89 height 12
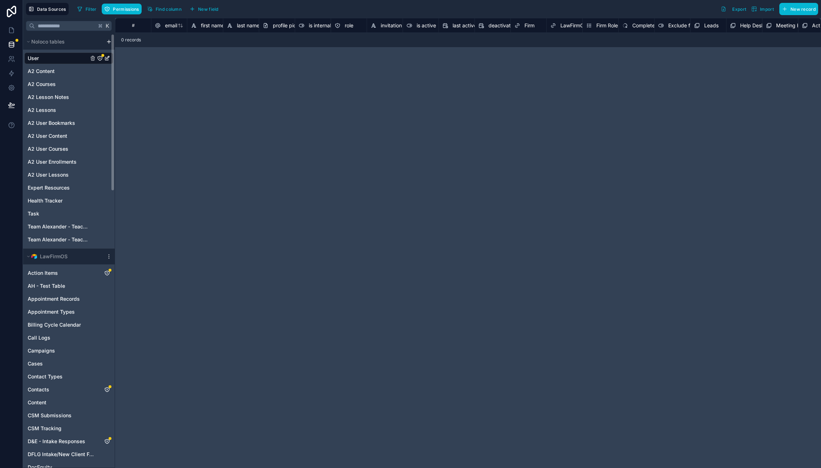
click at [45, 58] on div "User" at bounding box center [68, 58] width 89 height 12
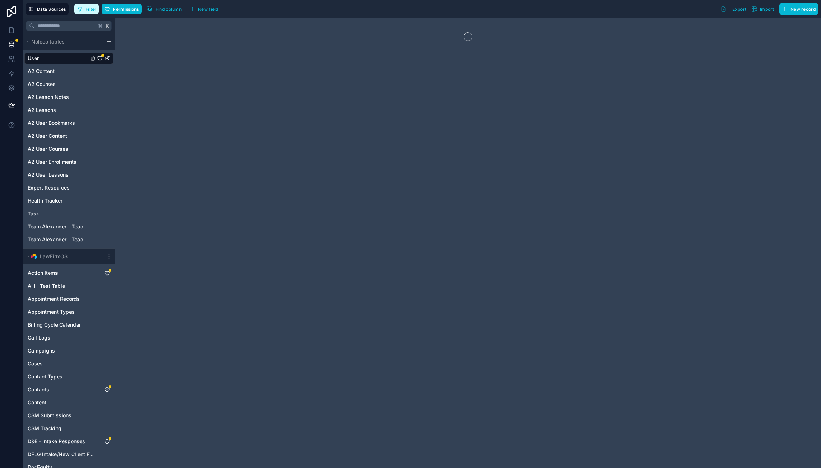
click at [87, 8] on span "Filter" at bounding box center [91, 8] width 11 height 5
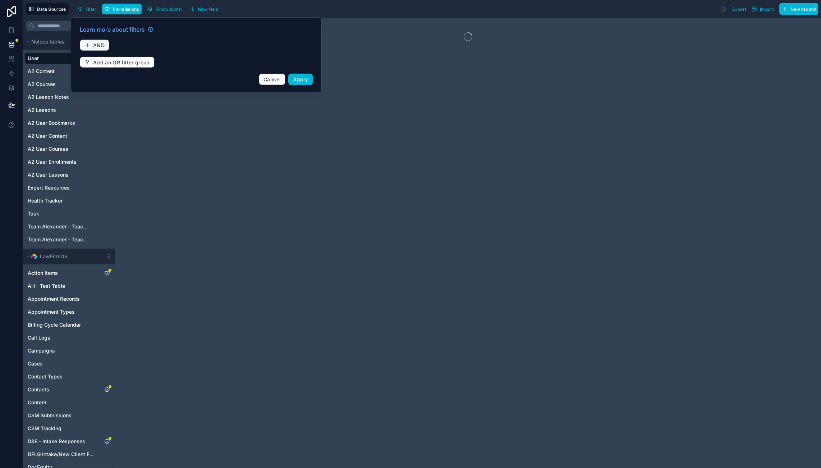
click at [100, 46] on span "AND" at bounding box center [99, 45] width 12 height 6
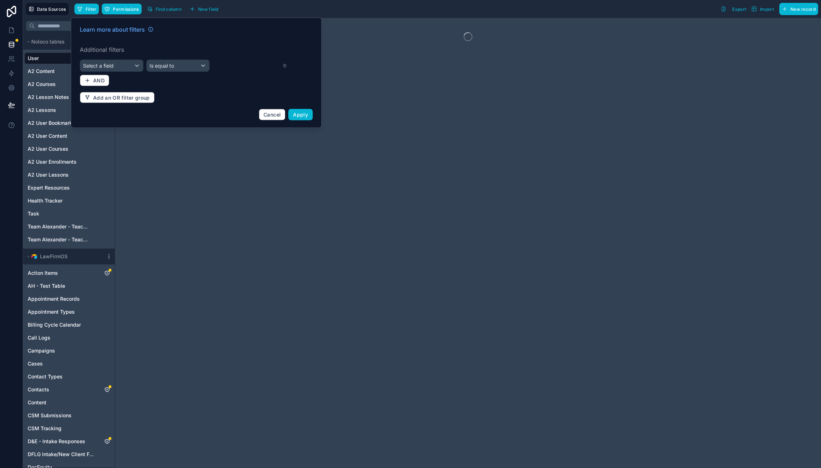
click at [107, 63] on span "Select a field" at bounding box center [98, 66] width 31 height 6
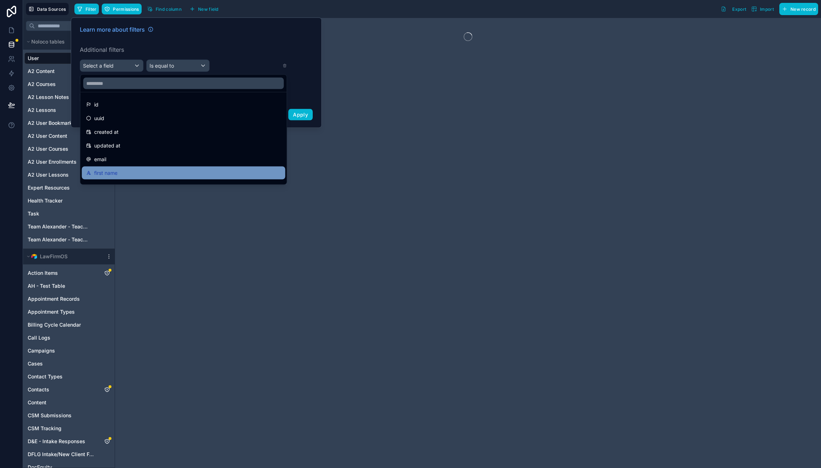
click at [145, 168] on div "first name" at bounding box center [183, 172] width 203 height 13
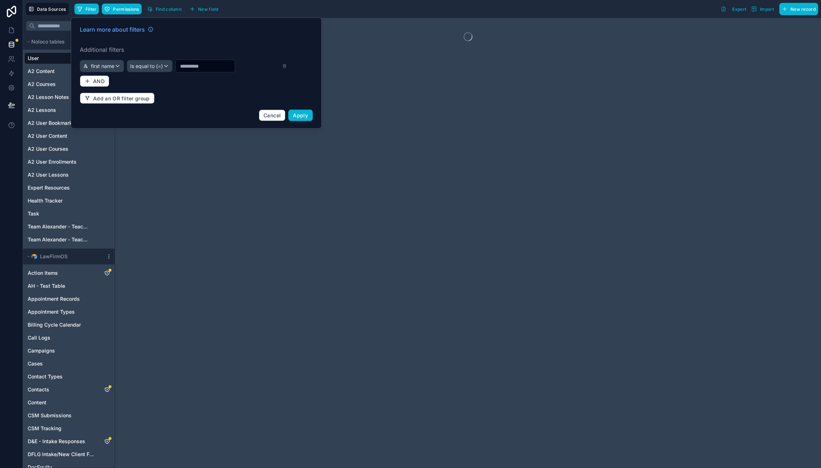
click at [148, 69] on span "Is equal to (=)" at bounding box center [146, 66] width 33 height 7
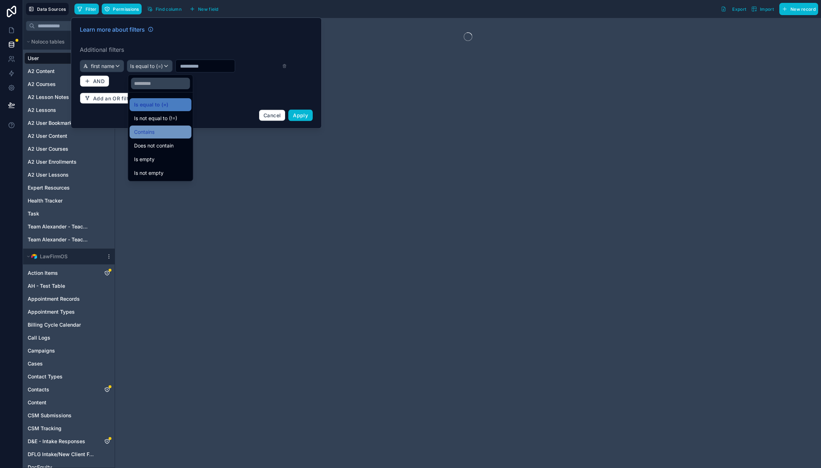
click at [156, 136] on div "Contains" at bounding box center [160, 132] width 53 height 9
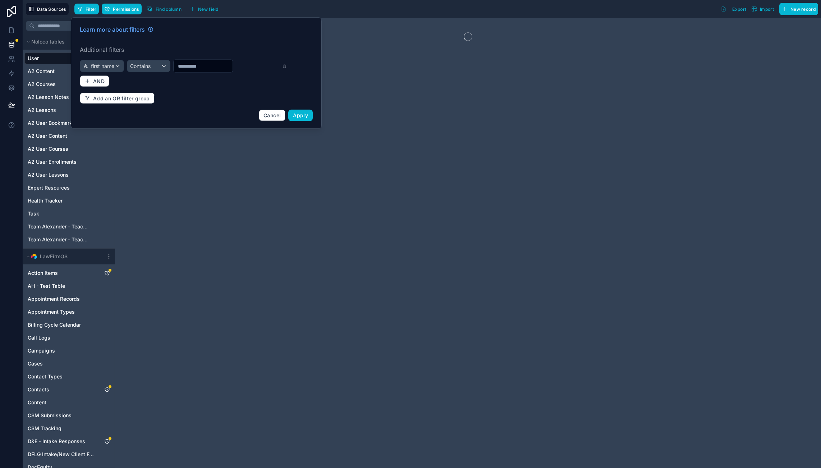
click at [203, 62] on input "text" at bounding box center [203, 66] width 59 height 10
type input "***"
click at [302, 114] on span "Apply" at bounding box center [300, 115] width 15 height 6
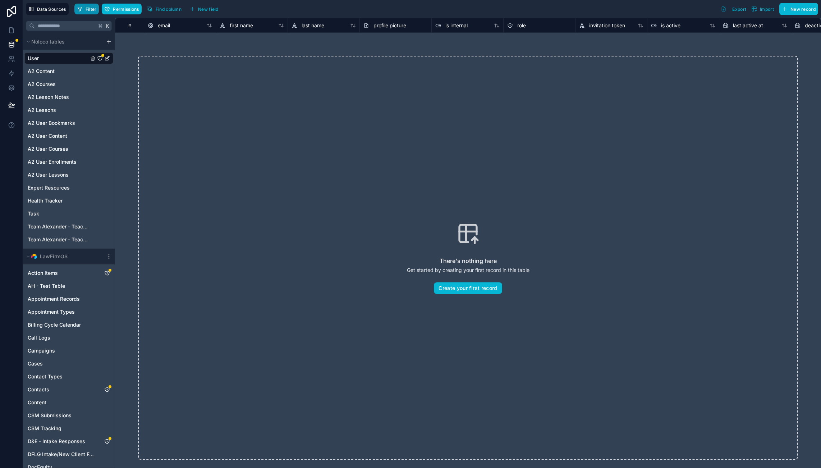
click at [92, 9] on span "Filter" at bounding box center [91, 8] width 11 height 5
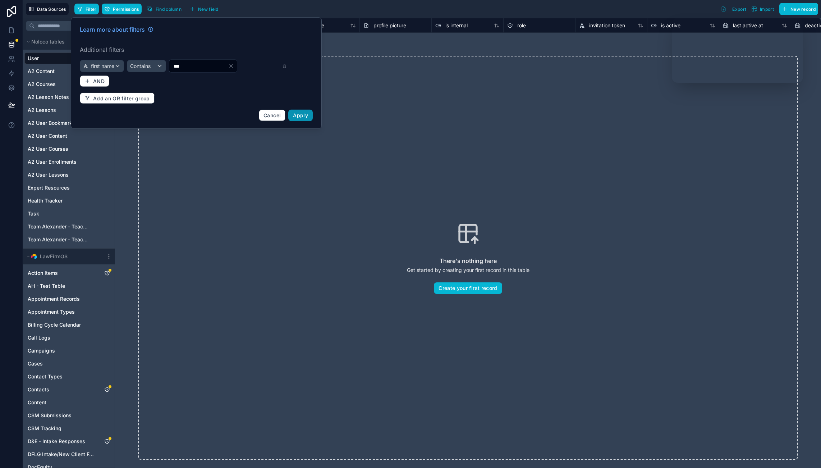
click at [297, 114] on span "Apply" at bounding box center [300, 115] width 15 height 6
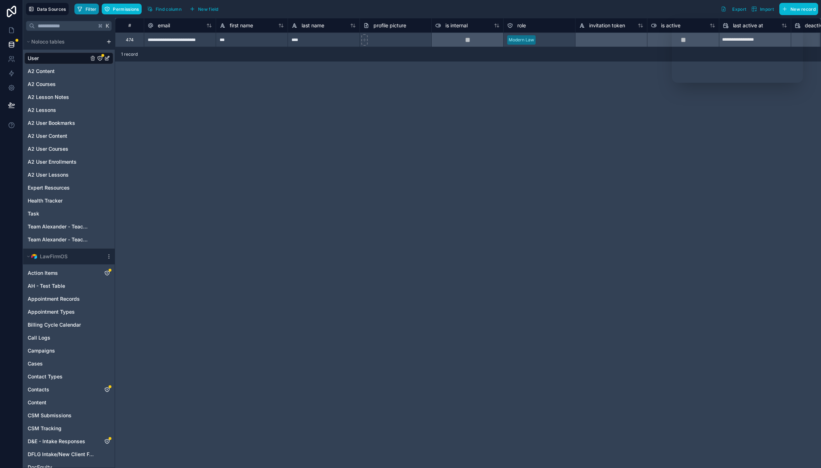
click at [86, 6] on span "Filter" at bounding box center [91, 8] width 11 height 5
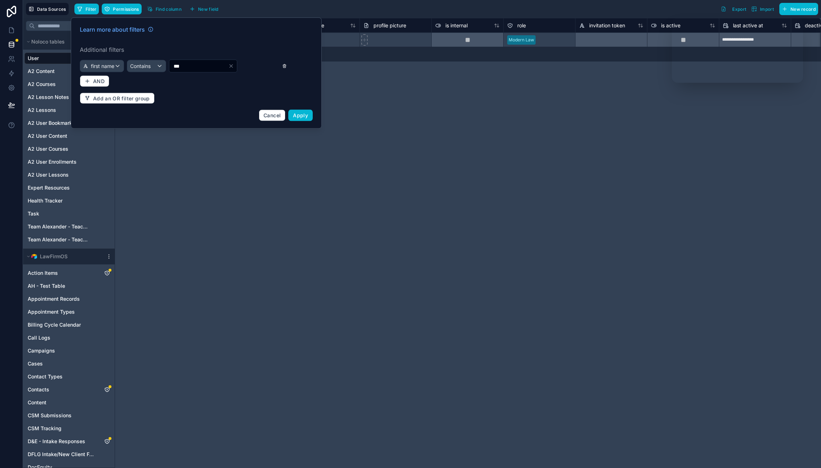
click at [285, 66] on icon at bounding box center [284, 66] width 5 height 5
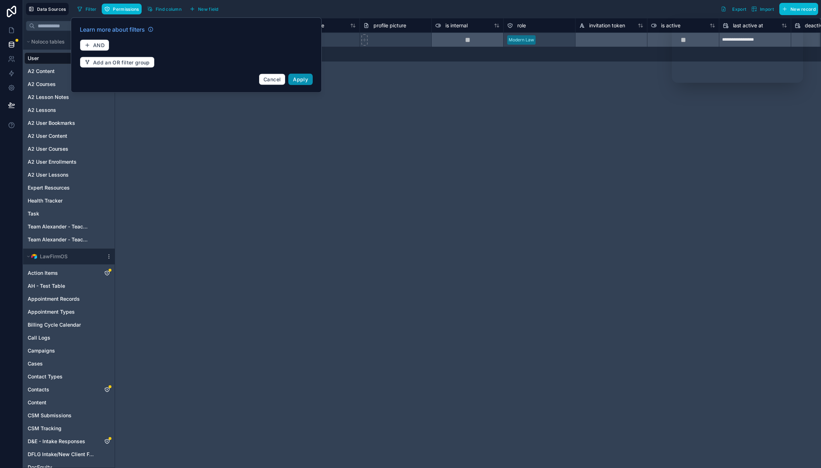
click at [302, 81] on span "Apply" at bounding box center [300, 79] width 15 height 6
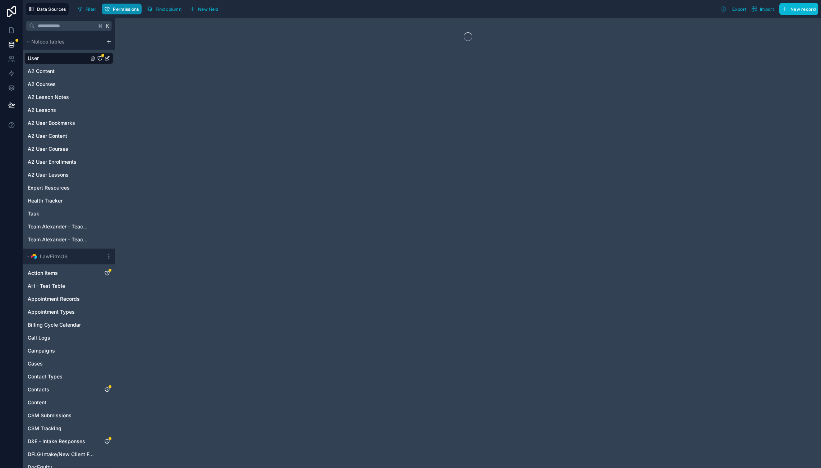
click at [130, 10] on span "Permissions" at bounding box center [126, 8] width 26 height 5
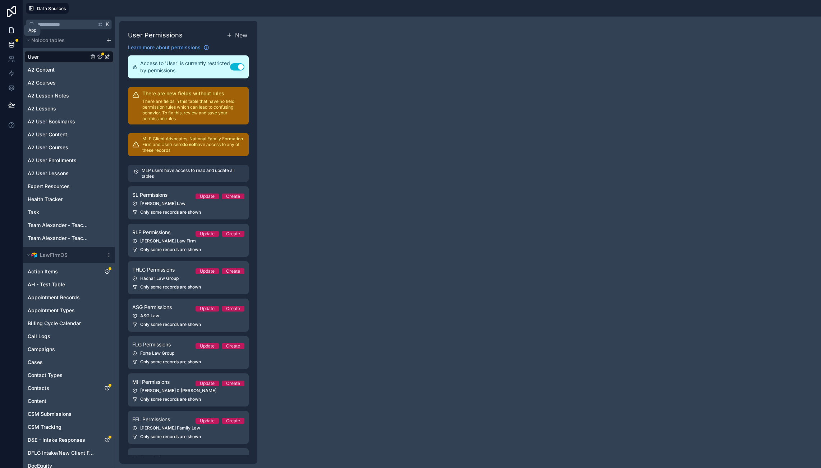
click at [15, 36] on link at bounding box center [11, 30] width 23 height 14
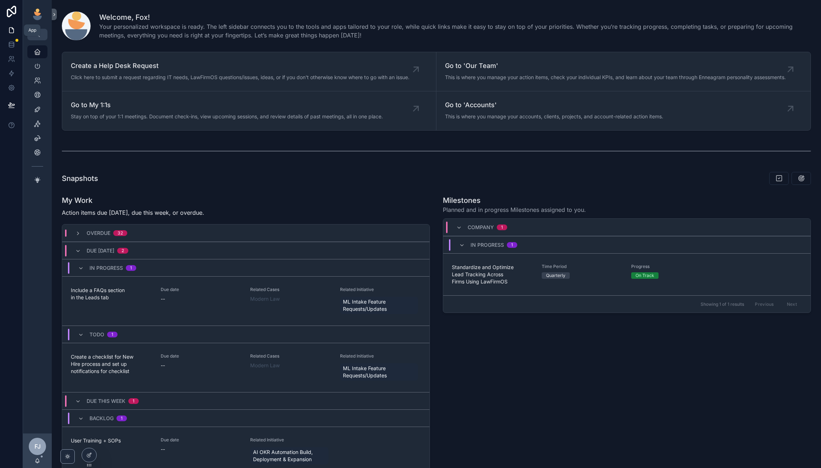
click at [11, 24] on link at bounding box center [11, 30] width 23 height 14
click at [87, 440] on icon at bounding box center [89, 439] width 6 height 6
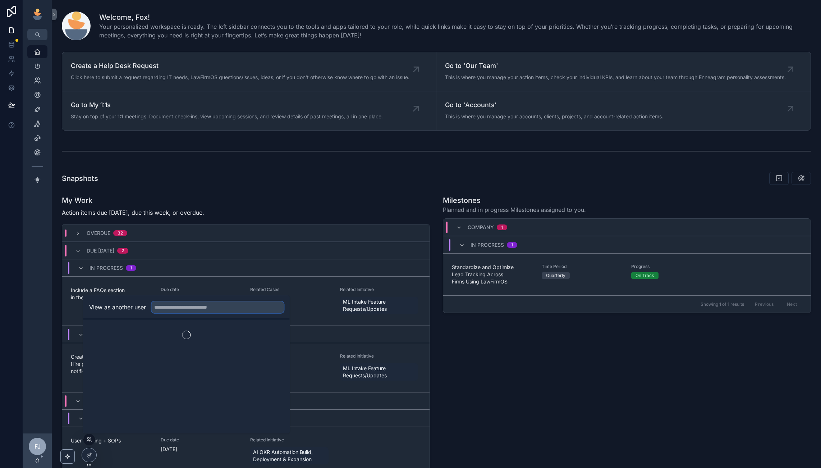
click at [188, 307] on input "text" at bounding box center [218, 307] width 132 height 12
type input "***"
click at [267, 331] on button "Select" at bounding box center [274, 333] width 19 height 10
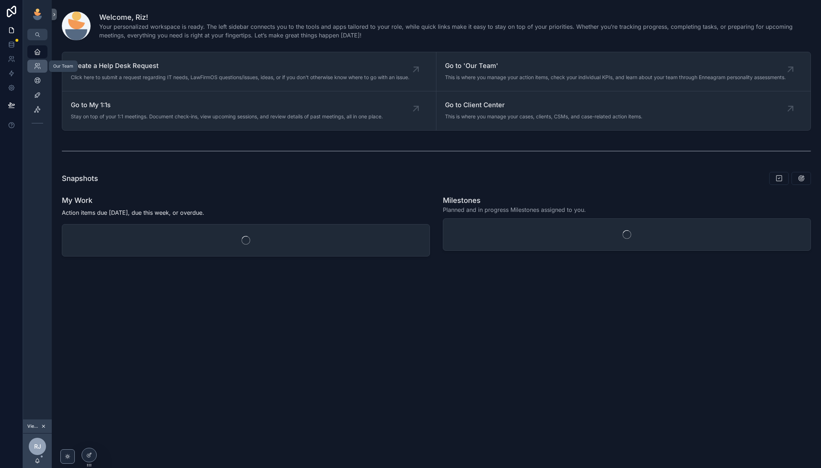
click at [38, 60] on div "Our Team" at bounding box center [38, 66] width 12 height 12
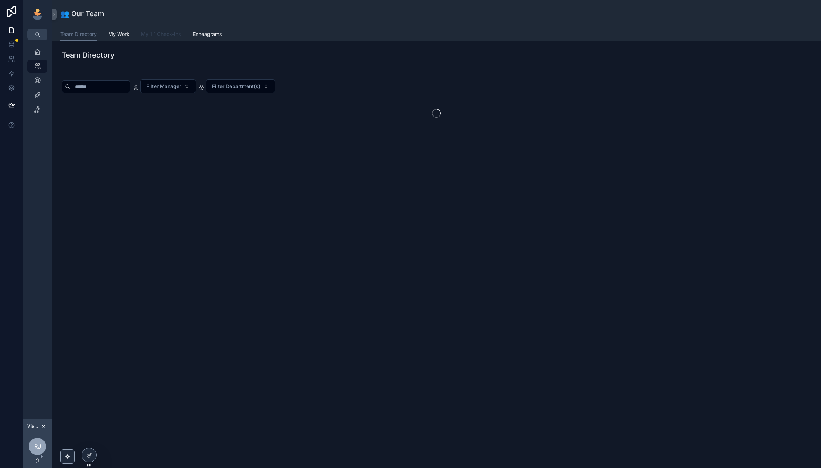
click at [150, 31] on span "My 1:1 Check-ins" at bounding box center [161, 34] width 40 height 7
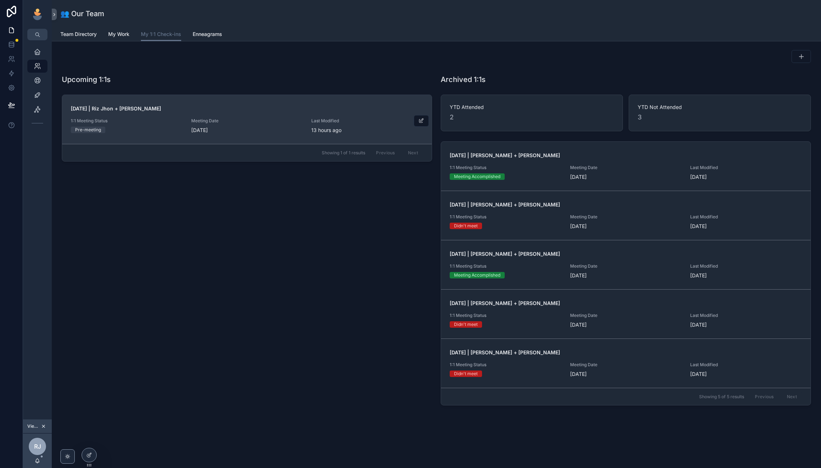
click at [256, 115] on div "[DATE] | [PERSON_NAME] + [PERSON_NAME] 1:1 Meeting Status Pre-meeting Meeting D…" at bounding box center [247, 119] width 352 height 29
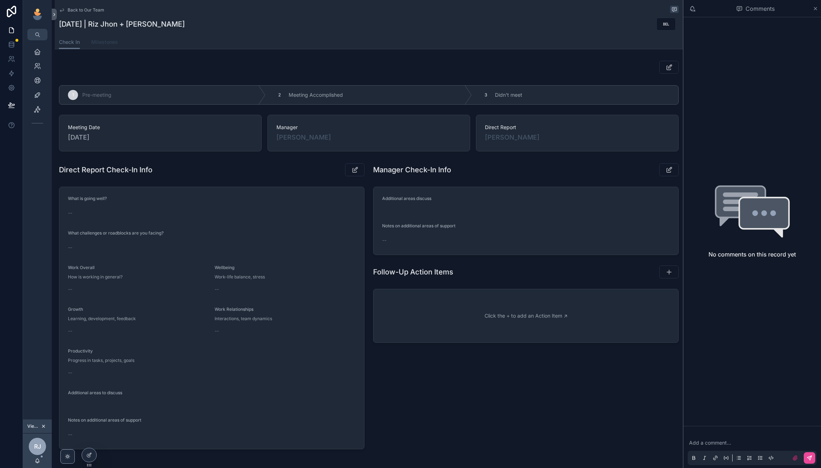
click at [104, 41] on span "Milestones" at bounding box center [104, 41] width 27 height 7
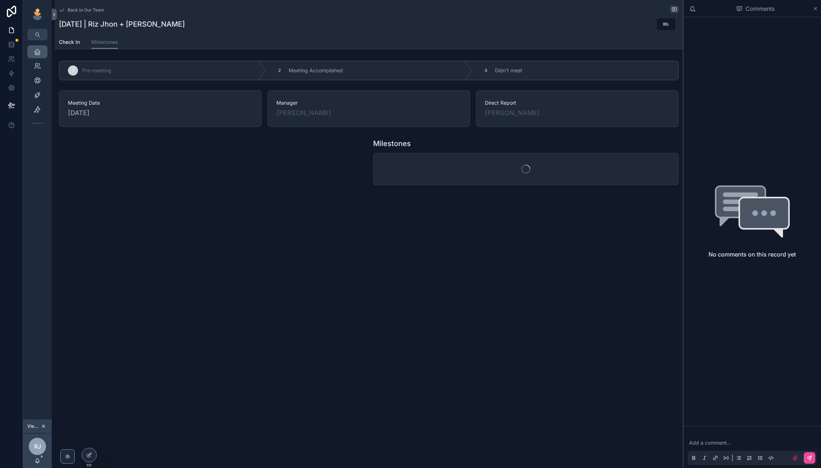
click at [36, 47] on div "Home" at bounding box center [38, 52] width 12 height 12
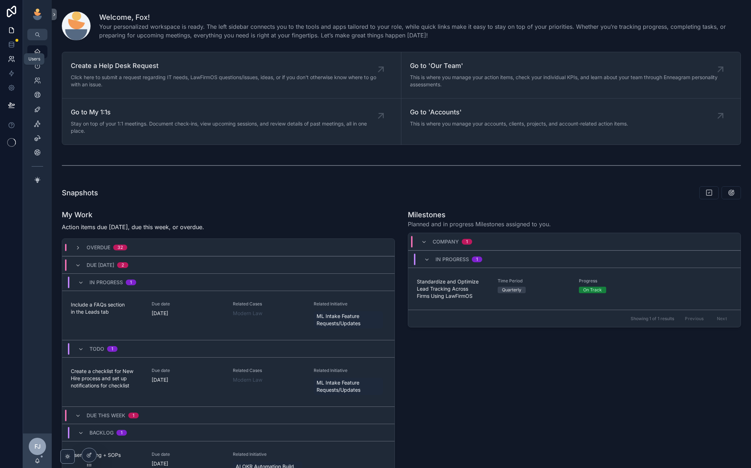
click at [11, 59] on icon at bounding box center [11, 58] width 7 height 7
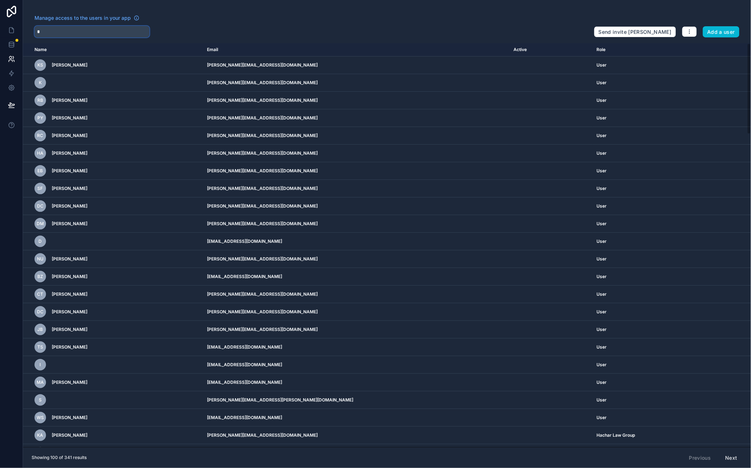
click at [116, 34] on input "text" at bounding box center [92, 32] width 115 height 12
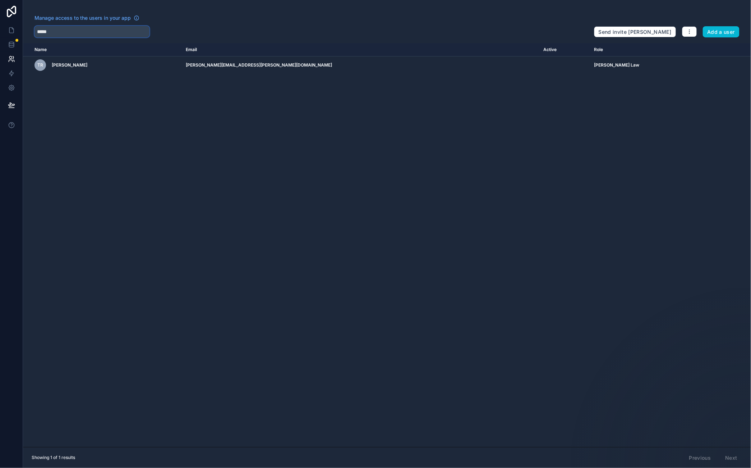
type input "*****"
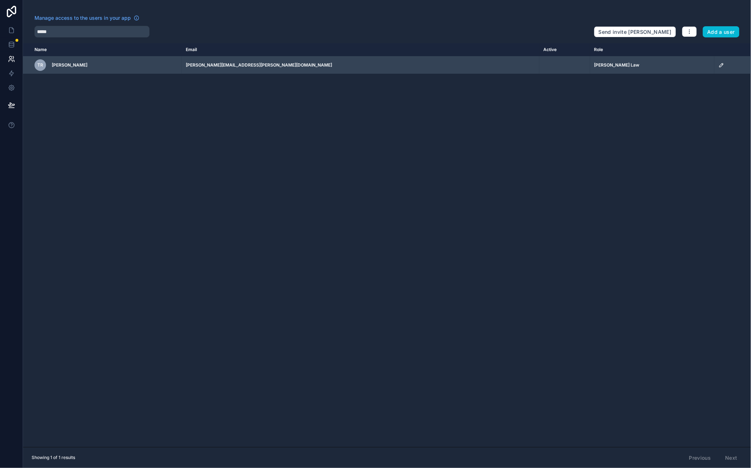
click at [715, 62] on td "scrollable content" at bounding box center [733, 65] width 37 height 18
click at [719, 68] on icon "scrollable content" at bounding box center [722, 65] width 6 height 6
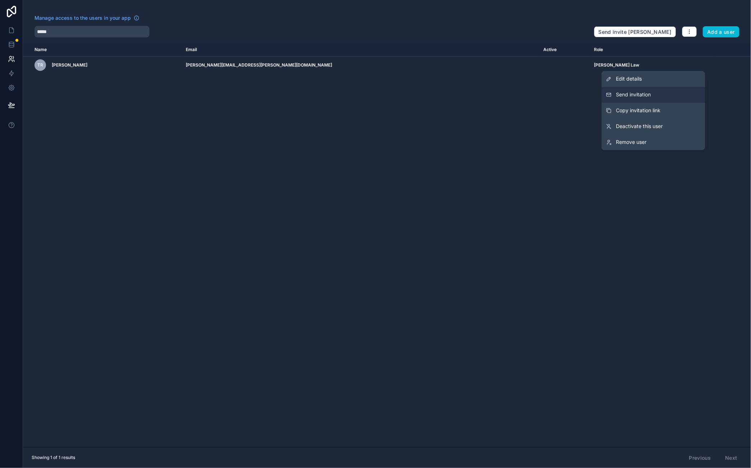
click at [649, 96] on span "Send invitation" at bounding box center [634, 94] width 35 height 7
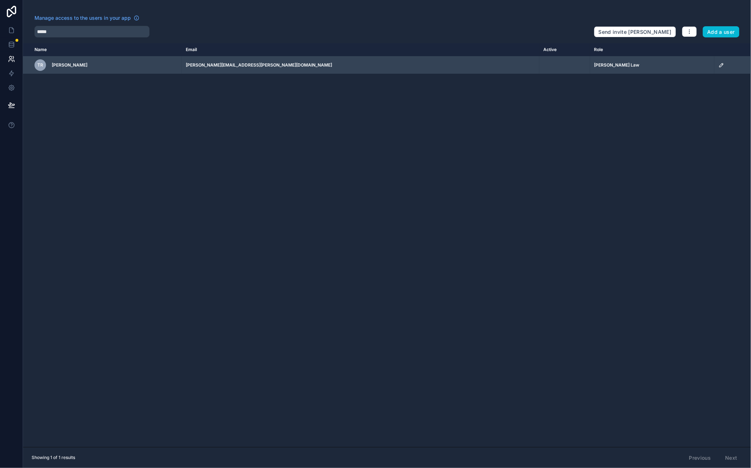
click at [719, 65] on icon "scrollable content" at bounding box center [722, 65] width 6 height 6
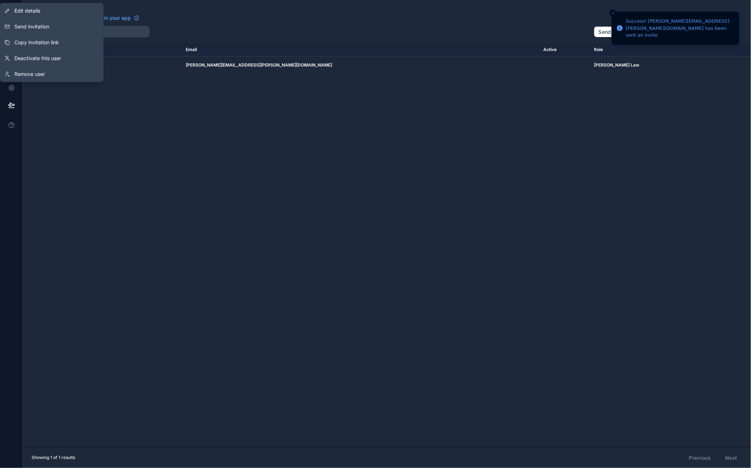
click at [603, 280] on div "Name Email Active Role [DOMAIN_NAME] TR [PERSON_NAME] [PERSON_NAME][EMAIL_ADDRE…" at bounding box center [387, 245] width 728 height 404
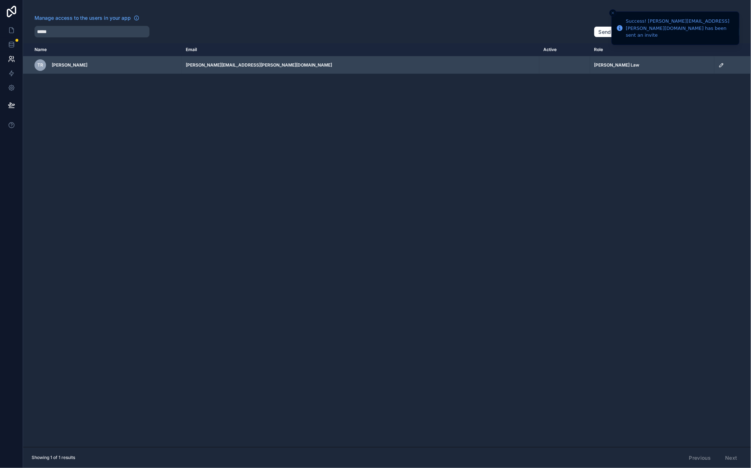
click at [719, 65] on icon "scrollable content" at bounding box center [722, 65] width 6 height 6
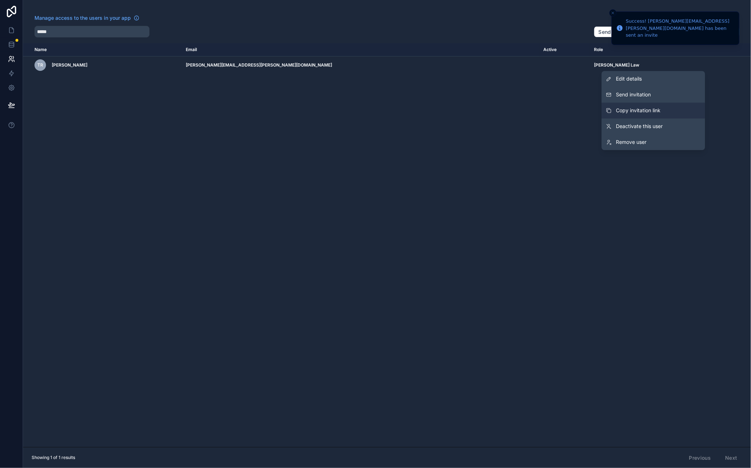
click at [659, 114] on span "Copy invitation link" at bounding box center [639, 110] width 45 height 7
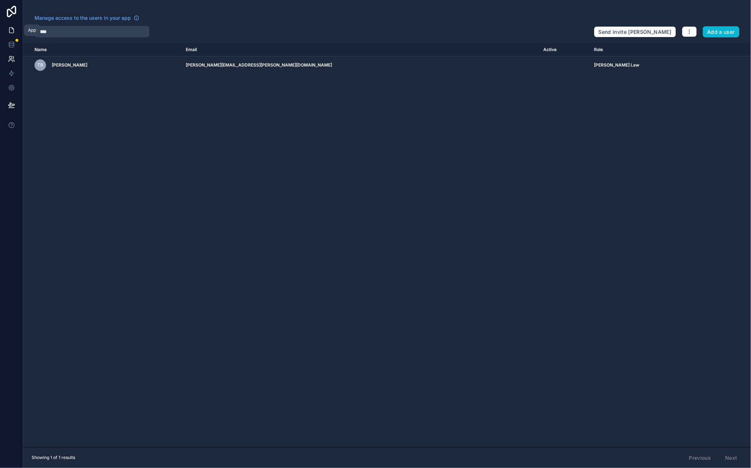
click at [9, 26] on link at bounding box center [11, 30] width 23 height 14
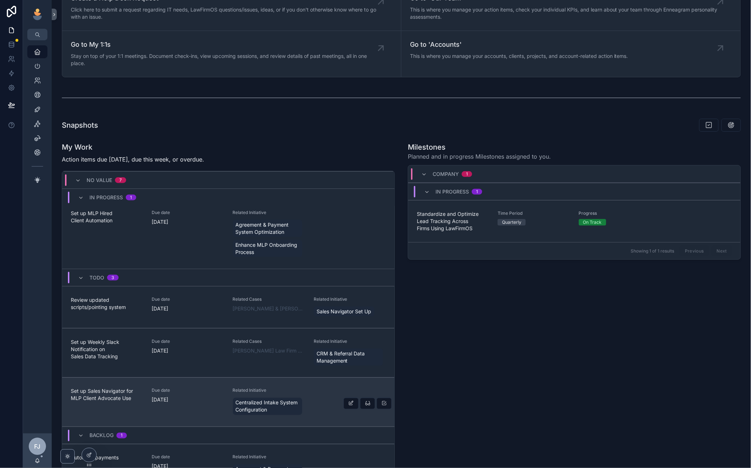
scroll to position [421, 0]
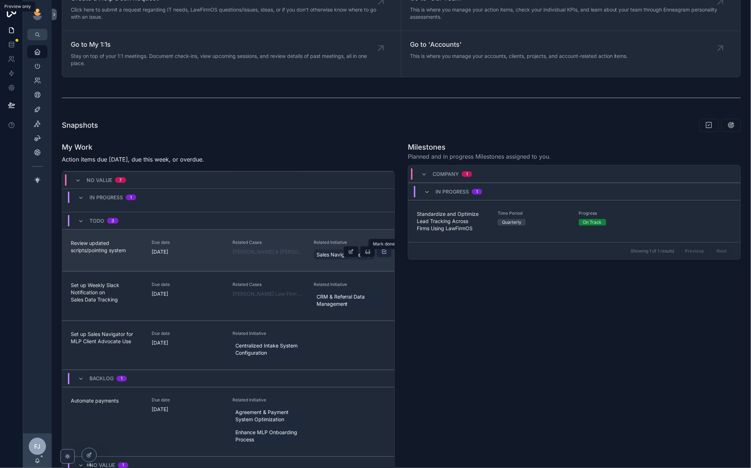
click at [384, 252] on icon "scrollable content" at bounding box center [384, 252] width 6 height 6
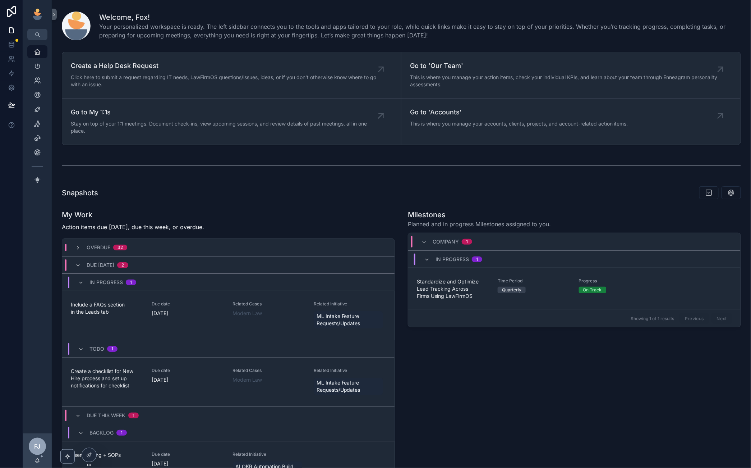
scroll to position [0, 0]
